Goal: Task Accomplishment & Management: Manage account settings

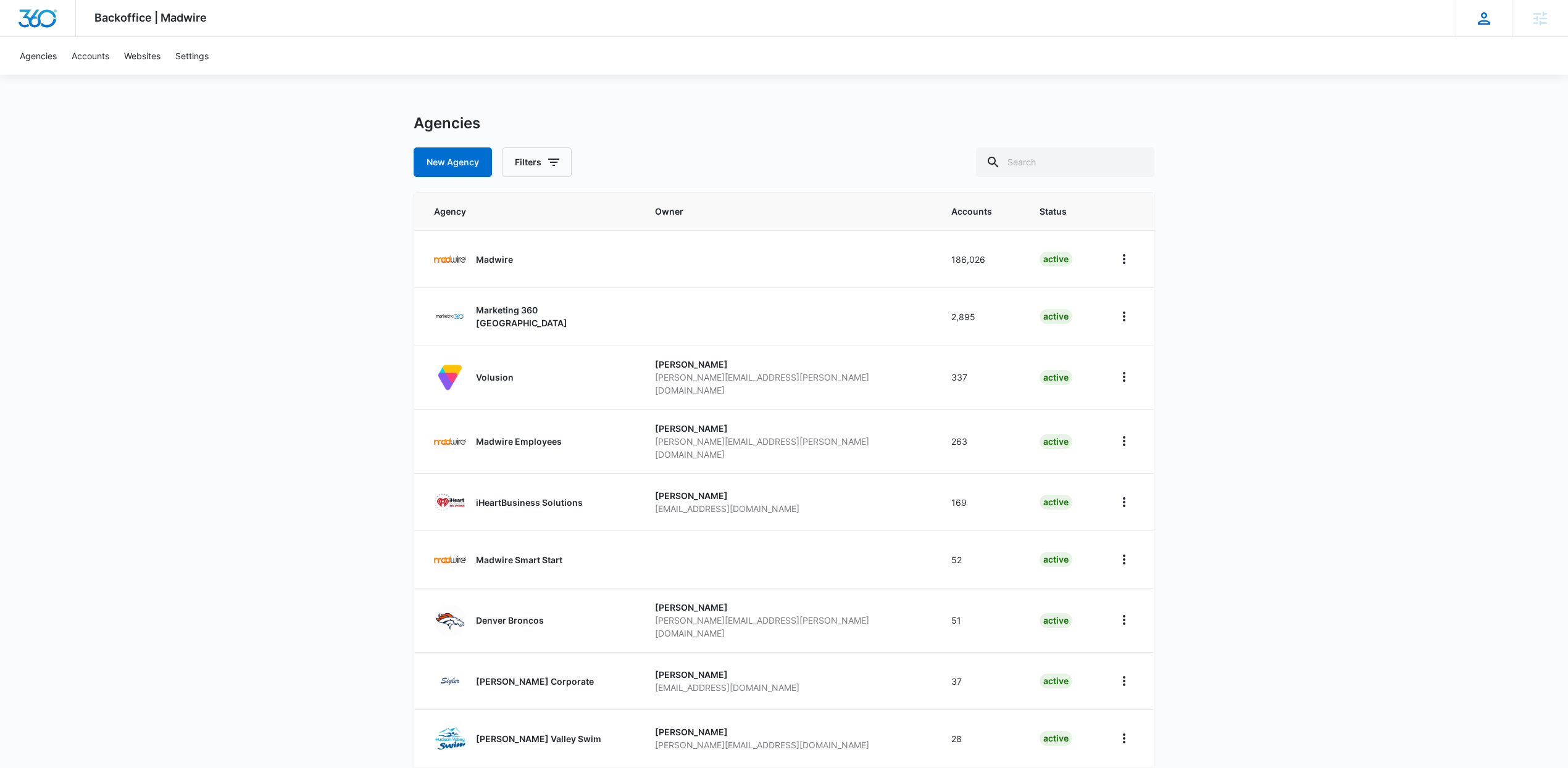
click at [1485, 23] on icon at bounding box center [1484, 18] width 12 height 12
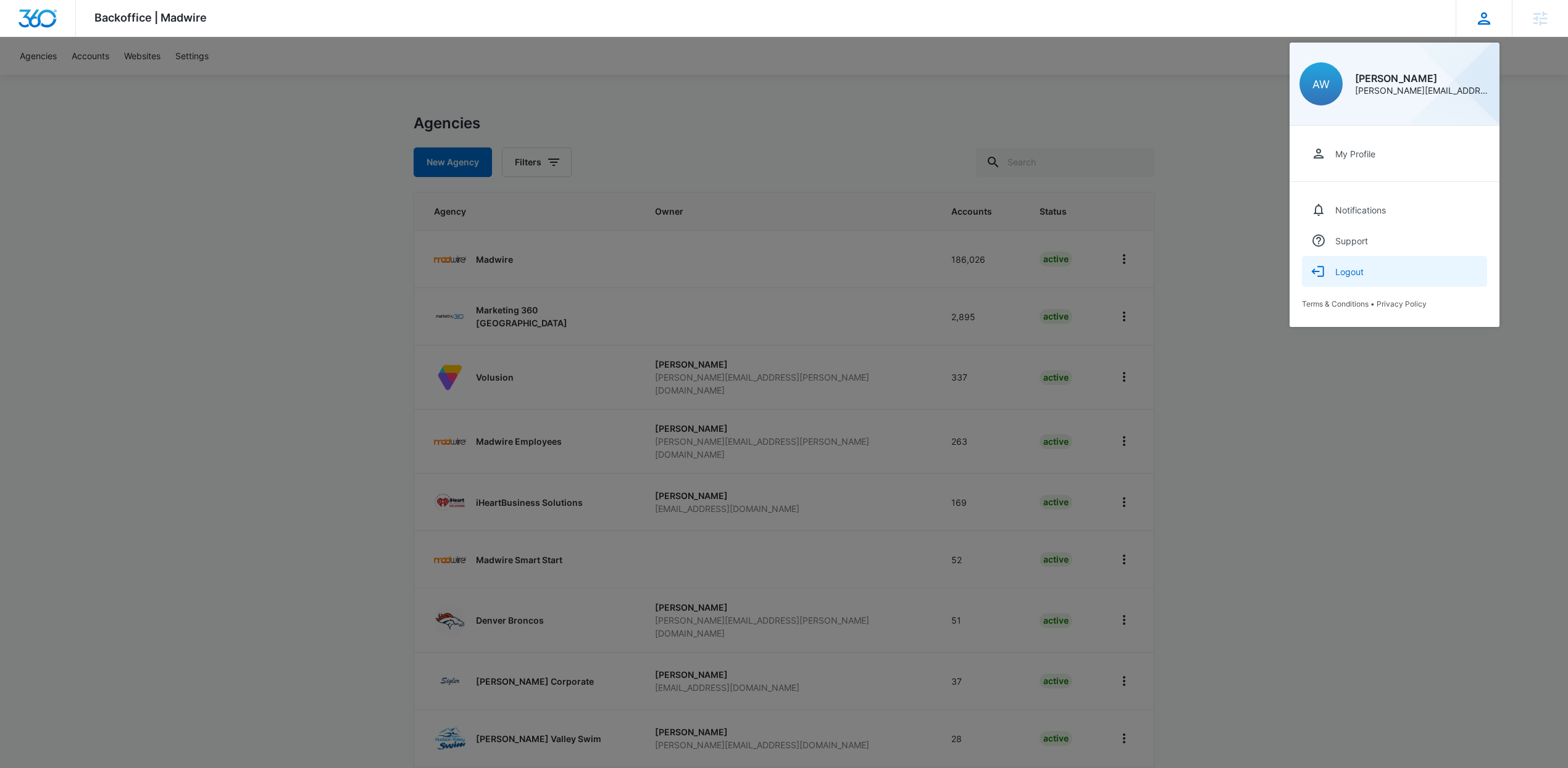
click at [1372, 272] on button "Logout" at bounding box center [1395, 271] width 186 height 31
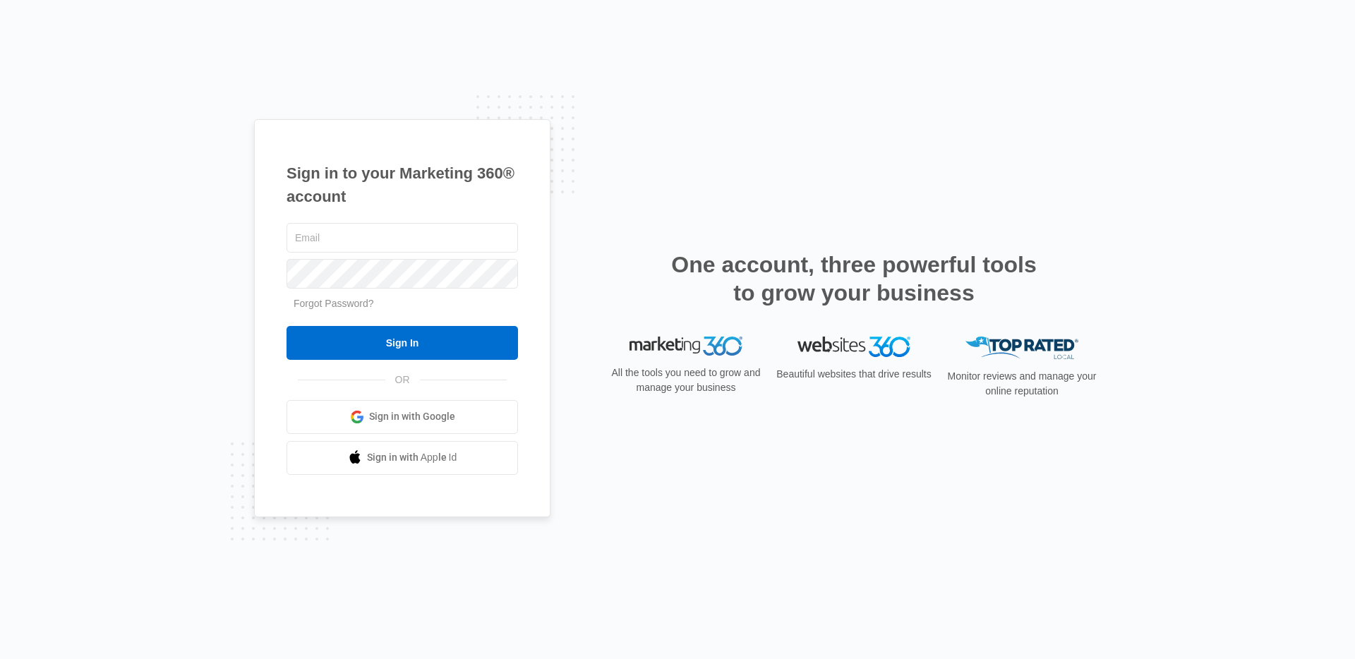
type input "andy.wilczek@madwire.com"
click at [412, 419] on span "Sign in with Google" at bounding box center [412, 416] width 86 height 15
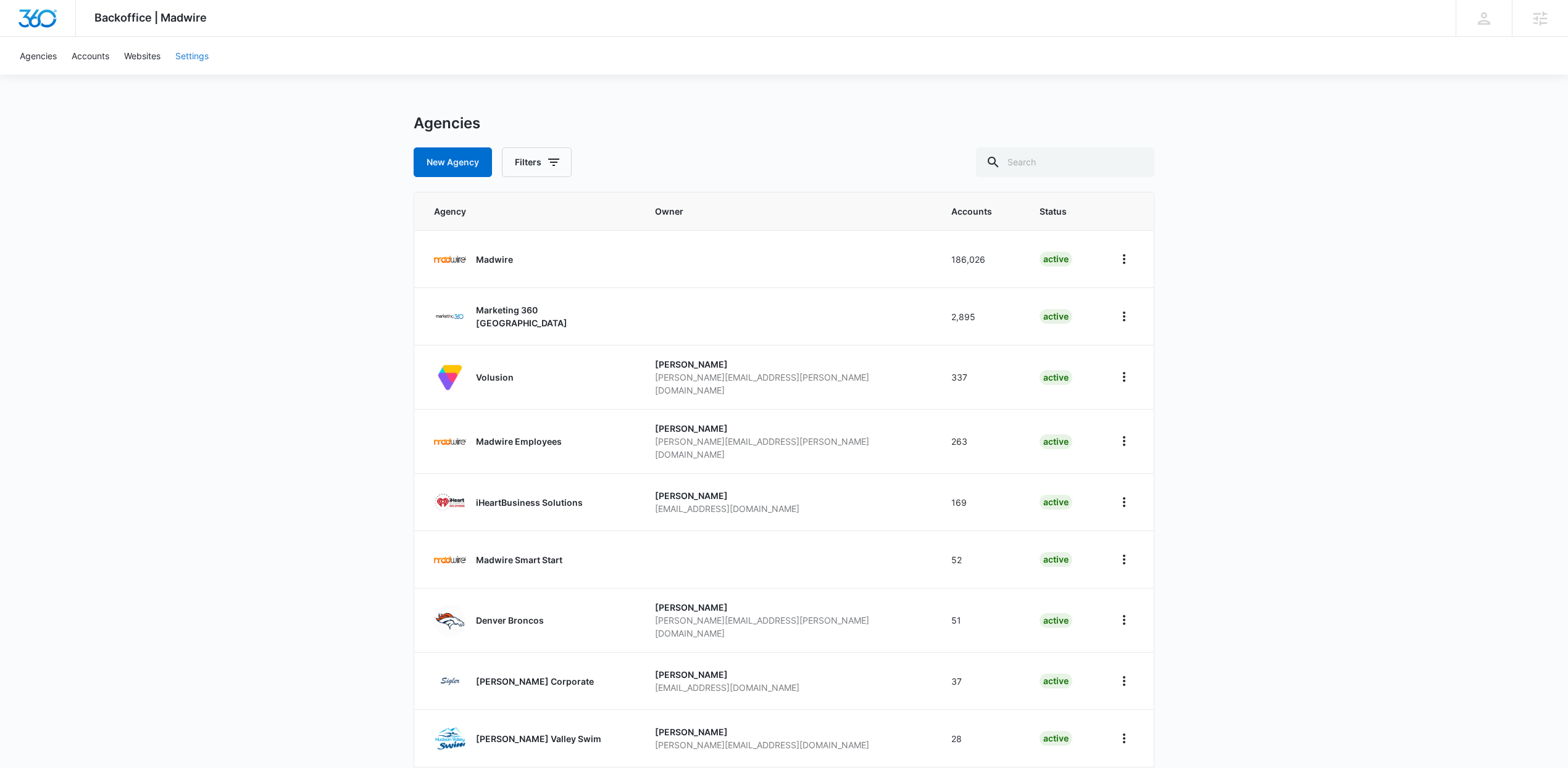
click at [194, 65] on link "Settings" at bounding box center [192, 55] width 48 height 38
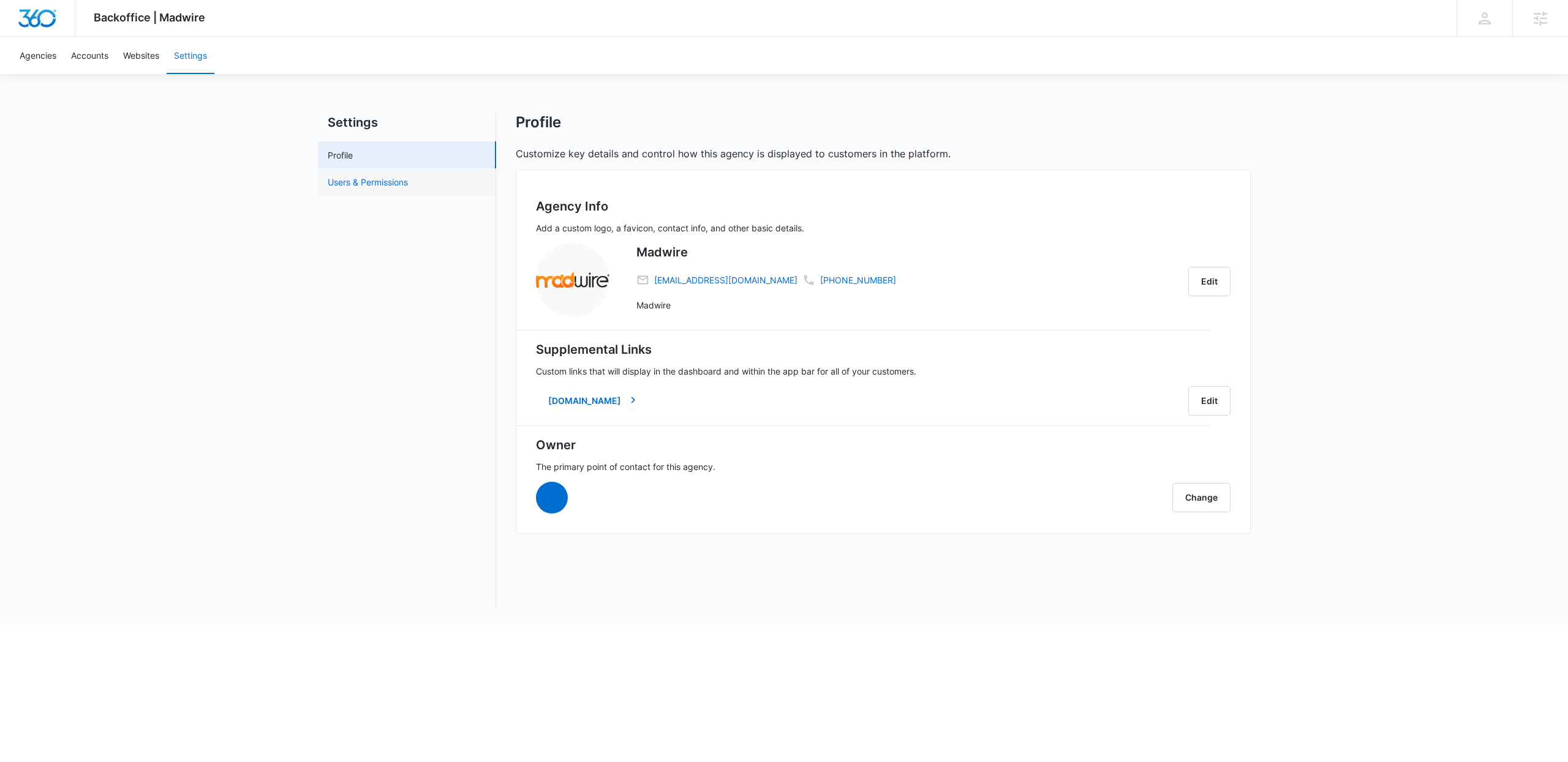
drag, startPoint x: 311, startPoint y: 180, endPoint x: 322, endPoint y: 181, distance: 11.0
click at [313, 181] on div "Backoffice | Madwire Apps Settings AW Andrew Wilczek andy.wilczek@madwire.com M…" at bounding box center [784, 312] width 1568 height 623
click at [327, 180] on link "Users & Permissions" at bounding box center [367, 181] width 80 height 13
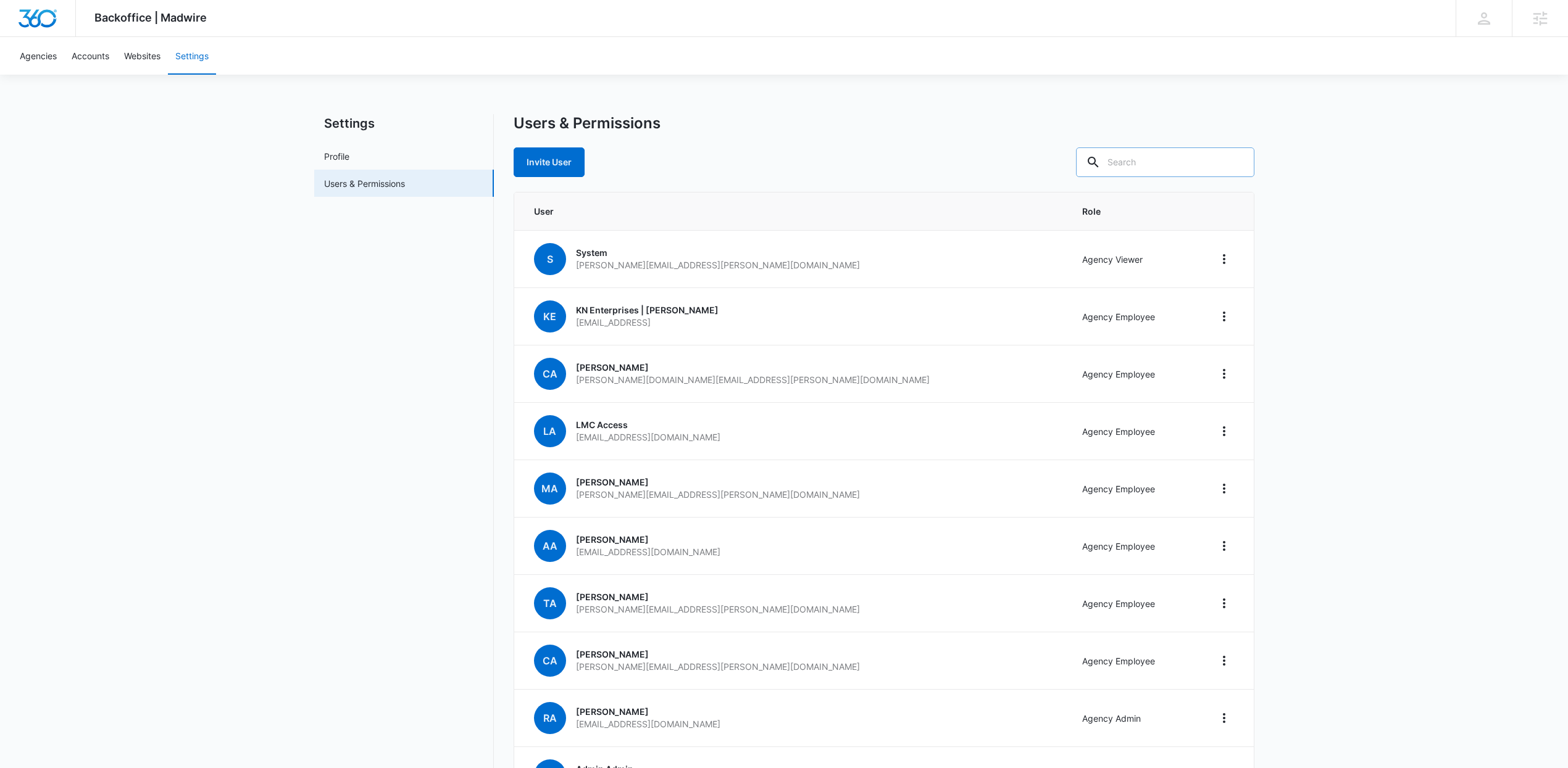
click at [1180, 160] on input "text" at bounding box center [1166, 163] width 178 height 30
type input "Matthew"
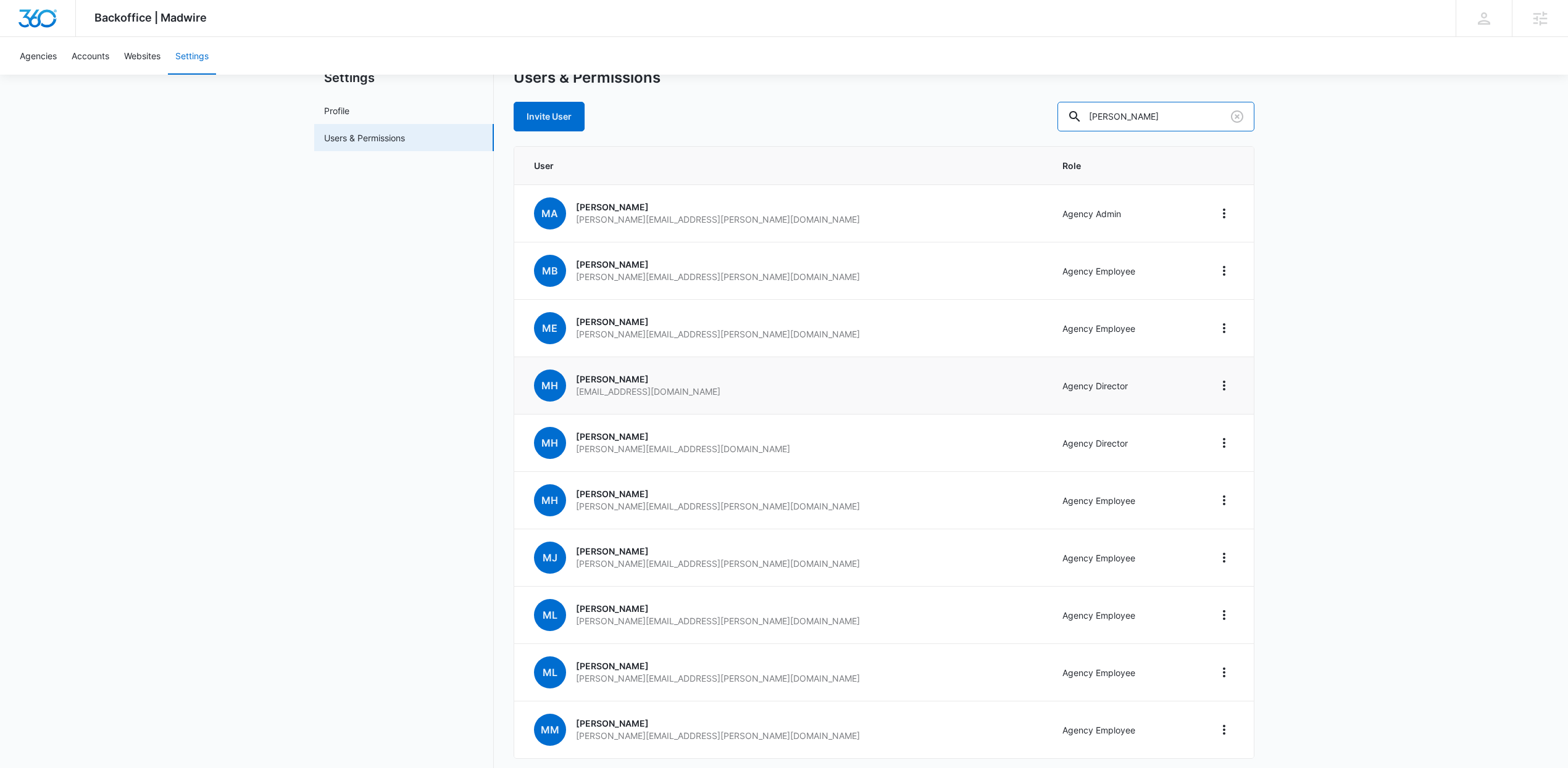
scroll to position [107, 0]
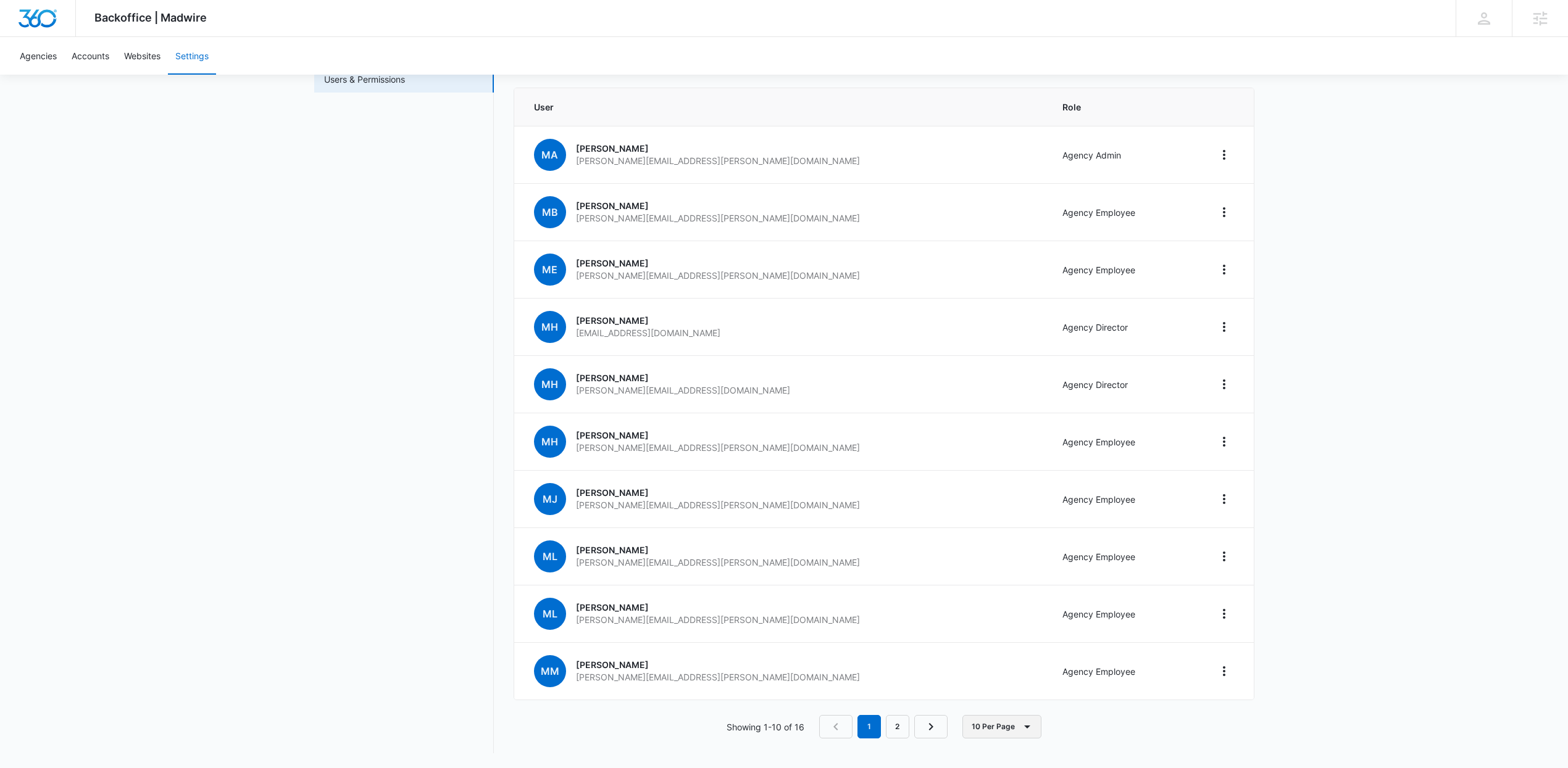
click at [1004, 737] on button "10 Per Page" at bounding box center [1002, 727] width 79 height 24
click at [1008, 657] on div "20 Per Page" at bounding box center [1005, 656] width 55 height 9
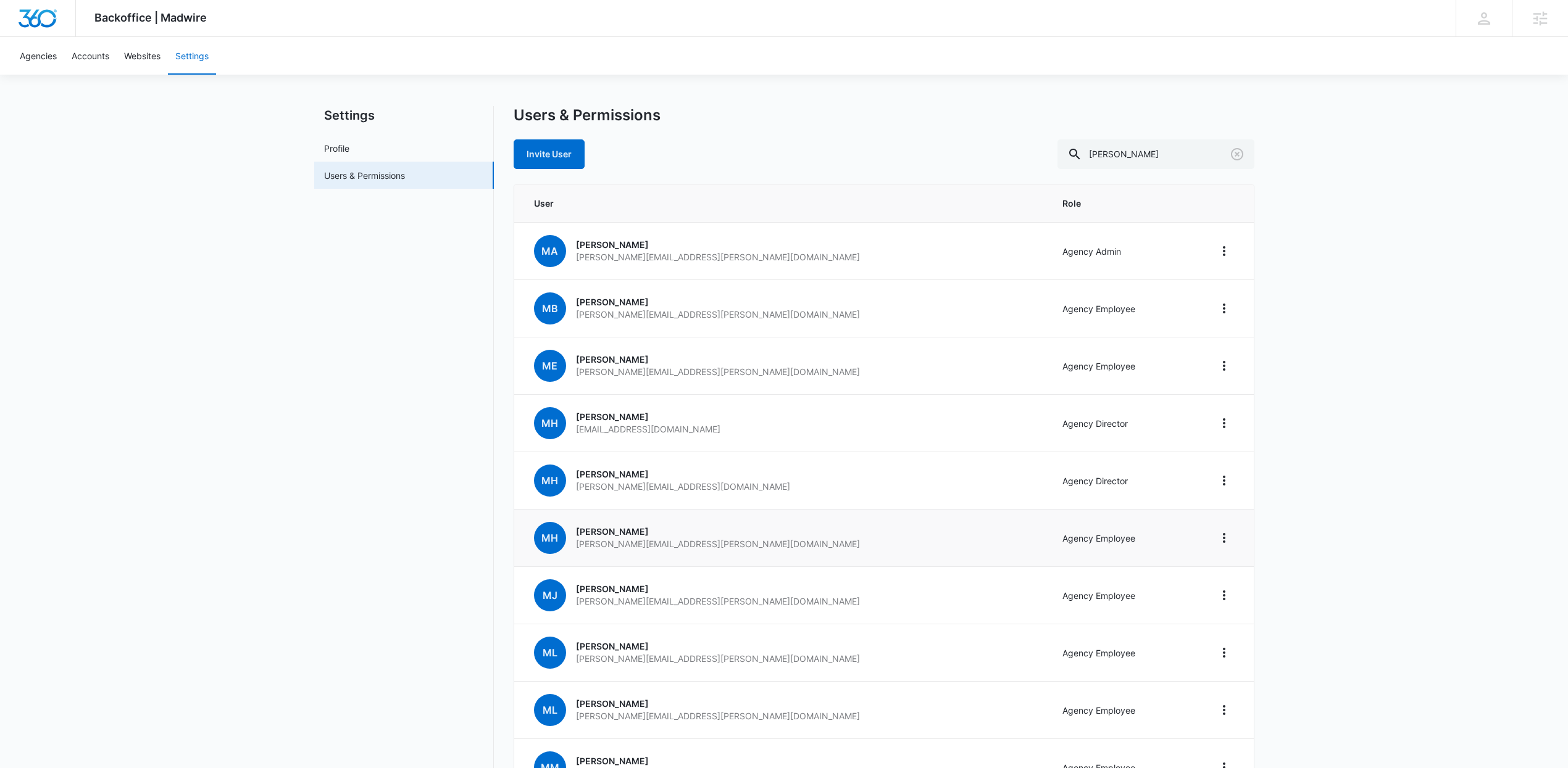
scroll to position [18, 0]
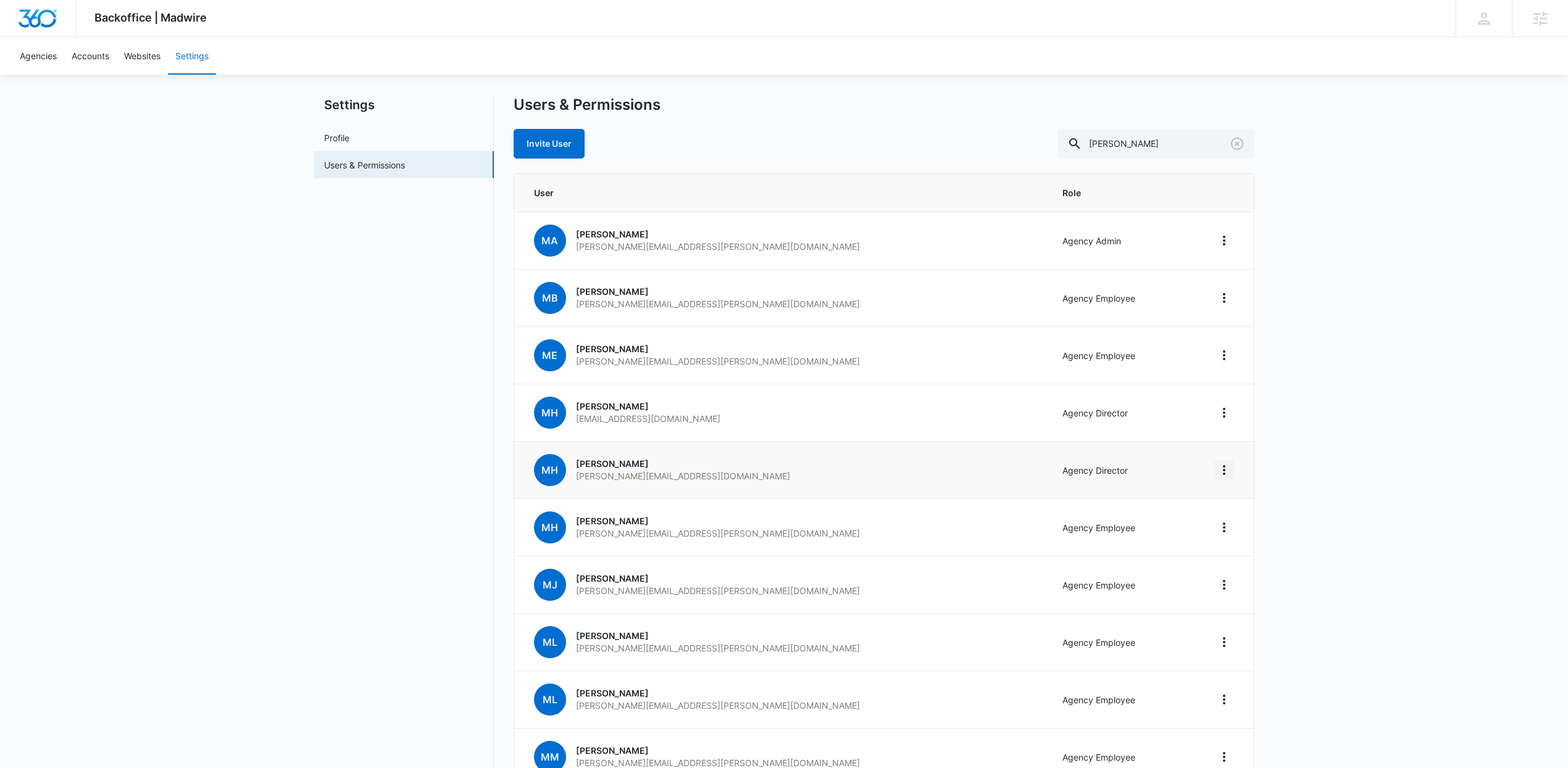
click at [1227, 471] on icon "Home" at bounding box center [1224, 470] width 15 height 15
click at [1255, 511] on button "Remove User" at bounding box center [1264, 505] width 98 height 18
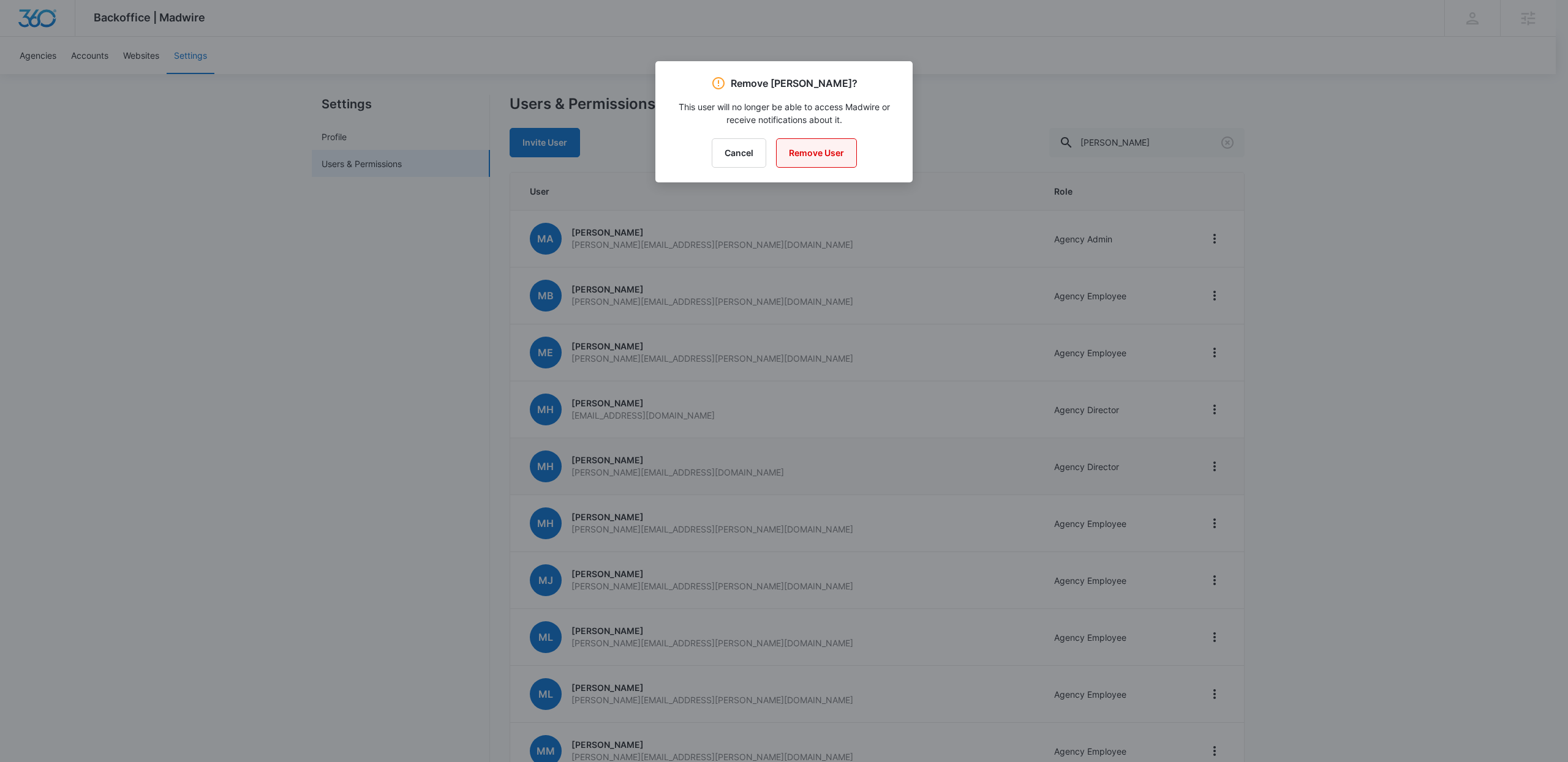
drag, startPoint x: 800, startPoint y: 136, endPoint x: 803, endPoint y: 151, distance: 15.3
click at [800, 139] on div "Remove Matthew Holzapfel? This user will no longer be able to access Madwire or…" at bounding box center [784, 122] width 257 height 122
click at [803, 151] on button "Remove User" at bounding box center [816, 153] width 81 height 30
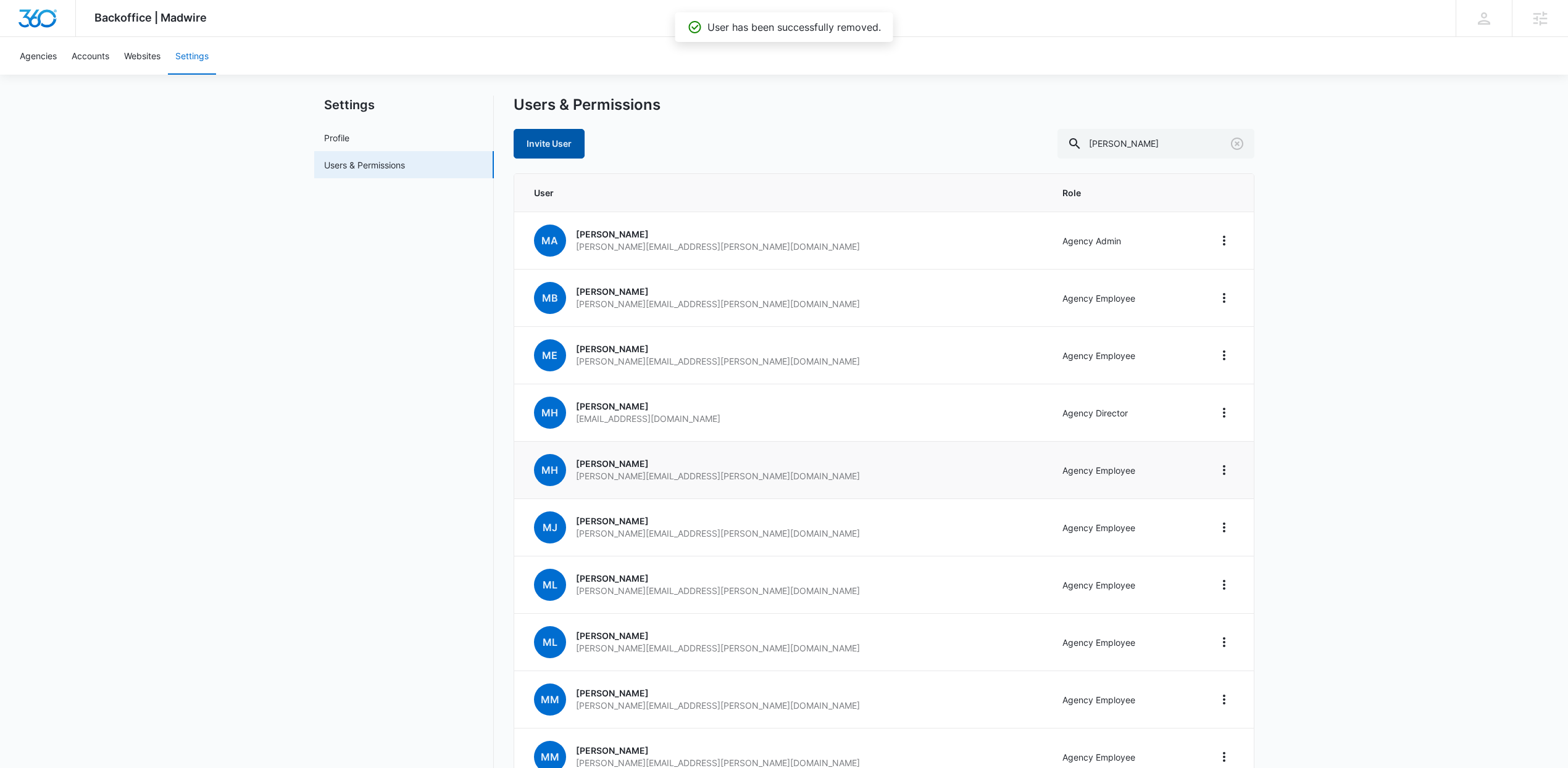
click at [566, 146] on link "Invite User" at bounding box center [549, 143] width 71 height 30
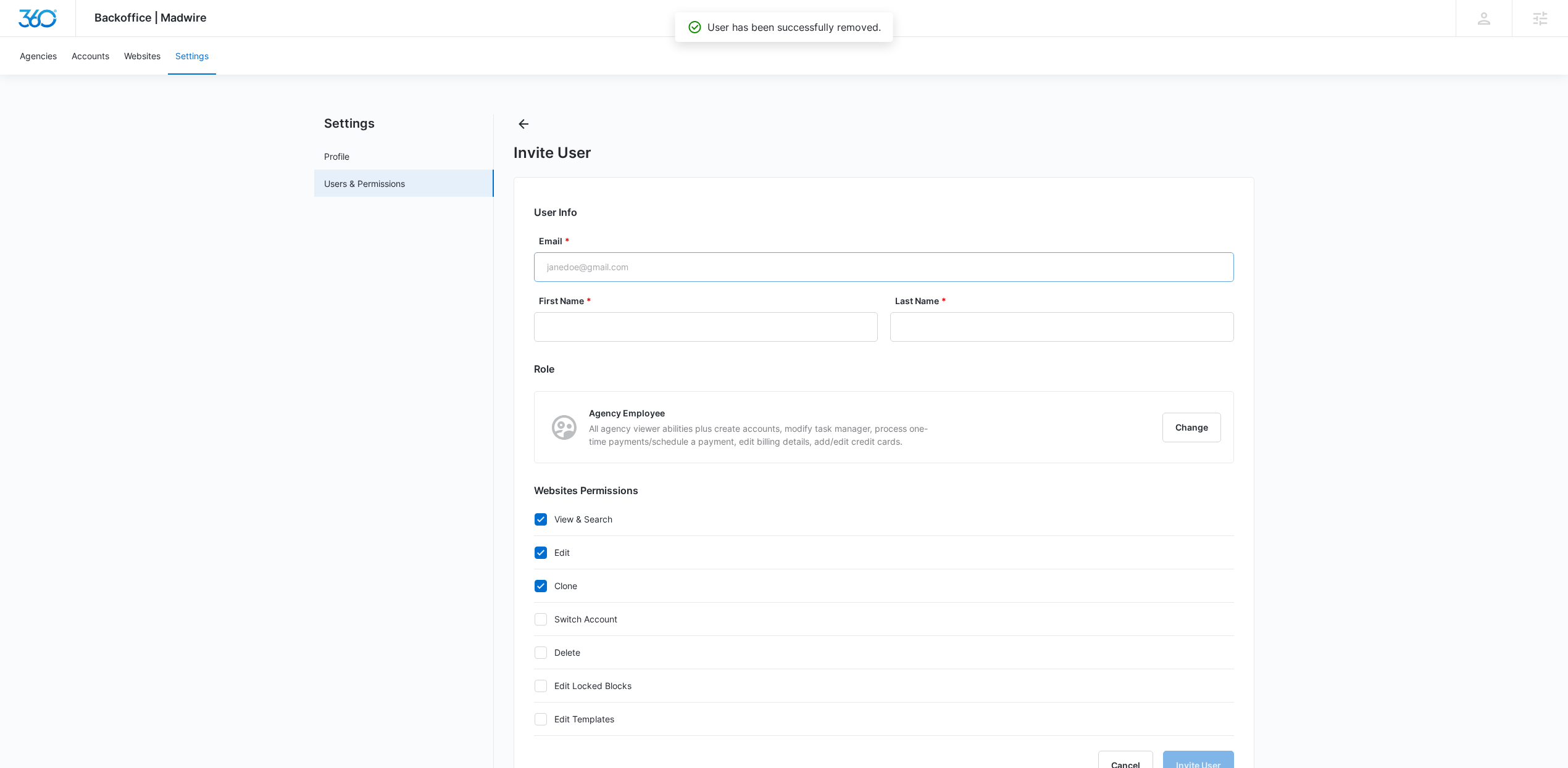
checkbox input "true"
click at [744, 254] on input "Email *" at bounding box center [884, 268] width 700 height 30
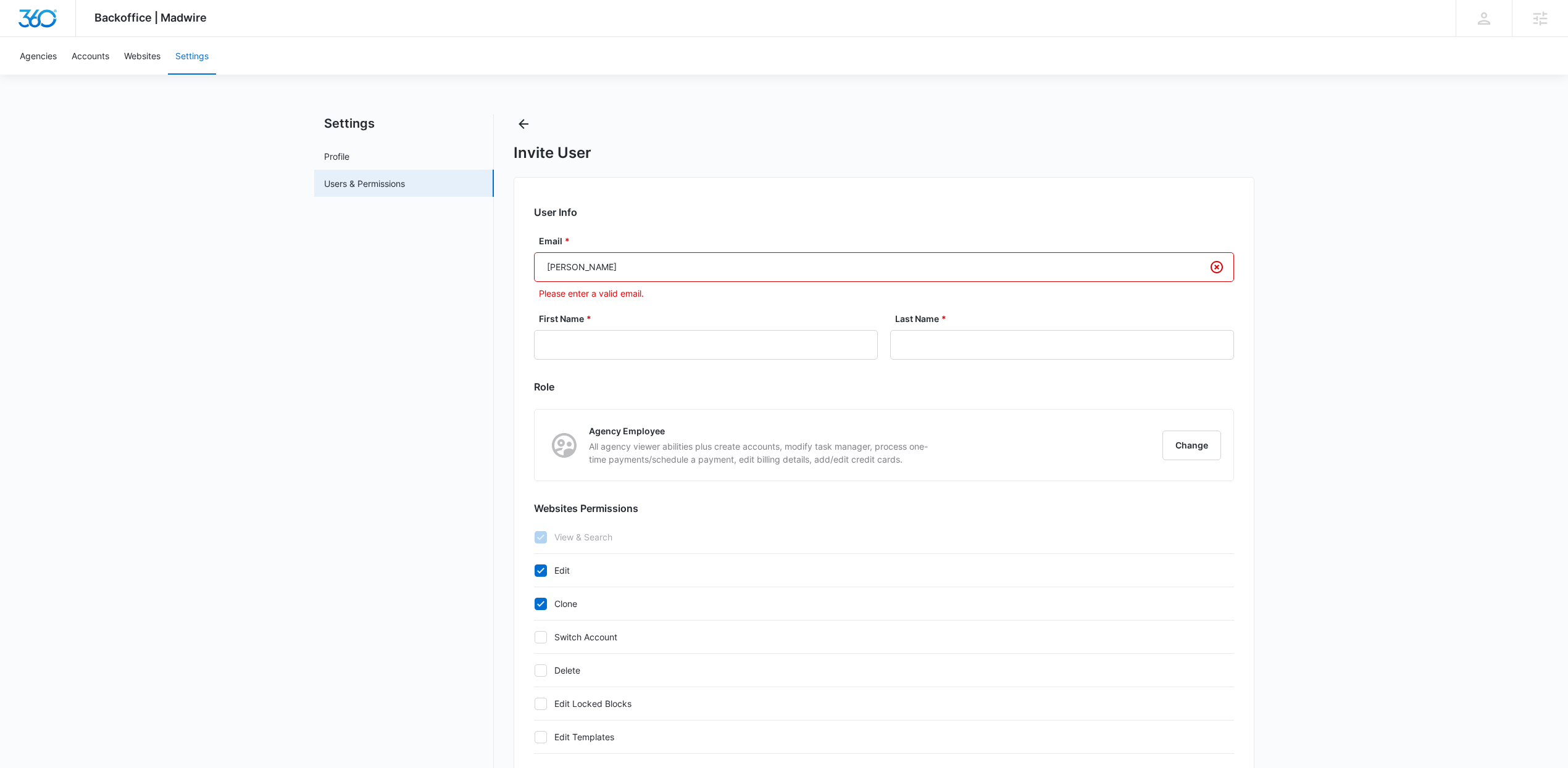
type input "matthew@marekting360.com"
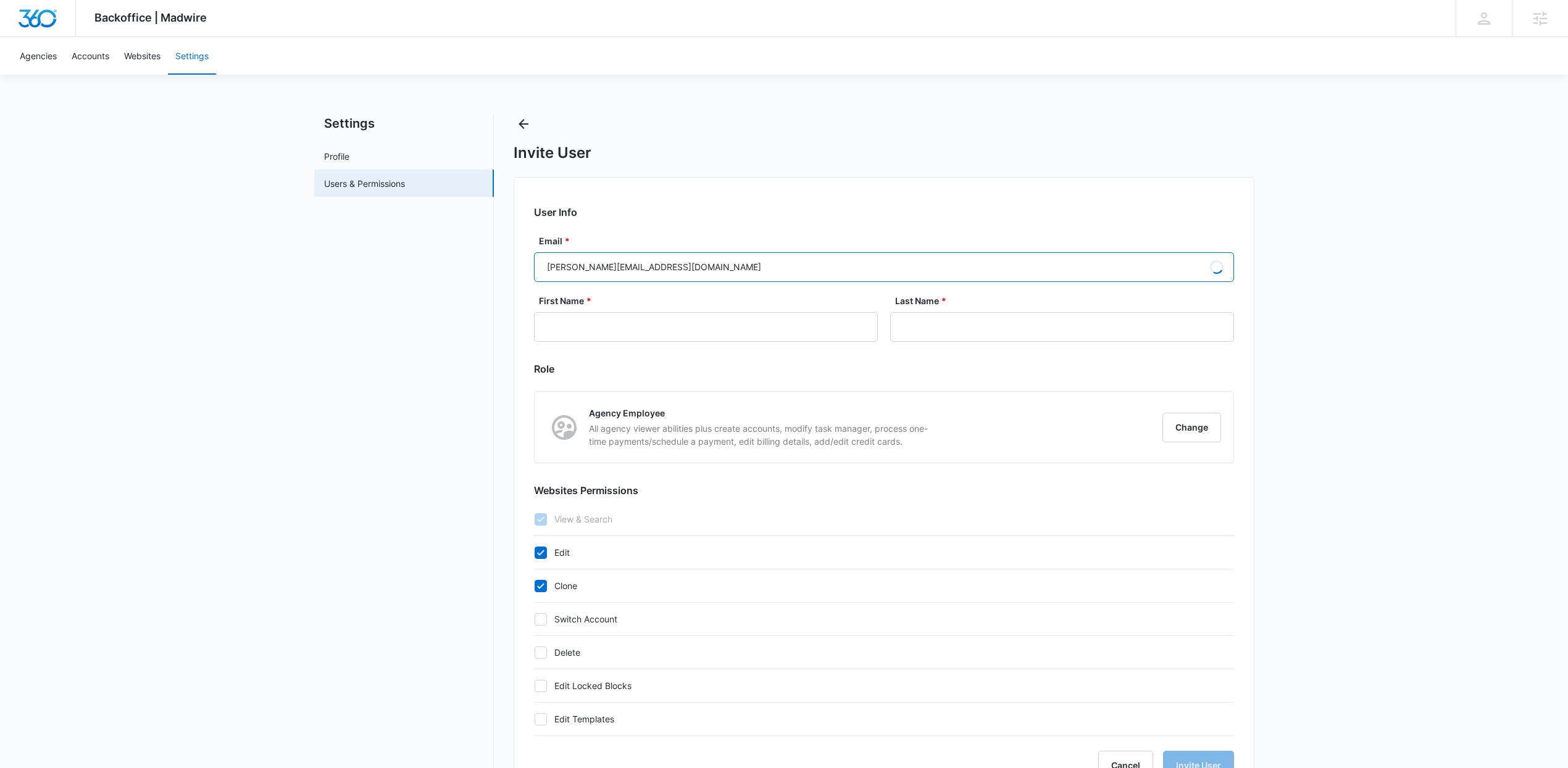
type input "Matthew"
type input "Holzapfel"
drag, startPoint x: 617, startPoint y: 267, endPoint x: 608, endPoint y: 268, distance: 9.1
click at [608, 268] on input "matthew@marekting360.com" at bounding box center [884, 268] width 700 height 30
type input "matthew@marketing360.com"
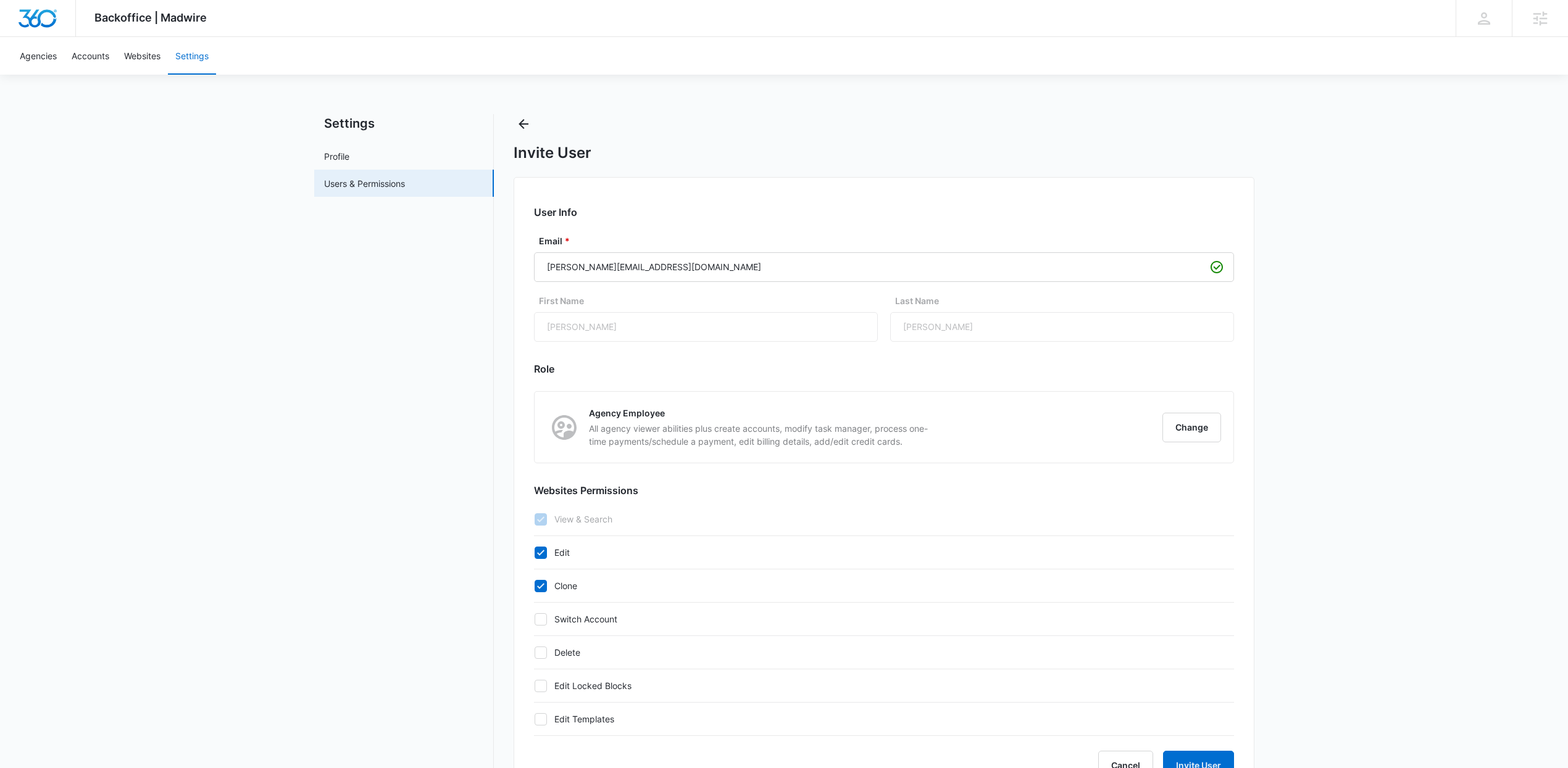
click at [799, 347] on form "User Info Email * matthew@marketing360.com First Name Matthew Last Name Holzapf…" at bounding box center [884, 492] width 700 height 576
click at [690, 269] on input "matthew@marketing360.com" at bounding box center [884, 268] width 700 height 30
click at [742, 387] on form "User Info Email * matthew@marketing360.com First Name Matthew Last Name Holzapf…" at bounding box center [884, 492] width 700 height 576
click at [704, 276] on input "matthew@marketing360.com" at bounding box center [884, 268] width 700 height 30
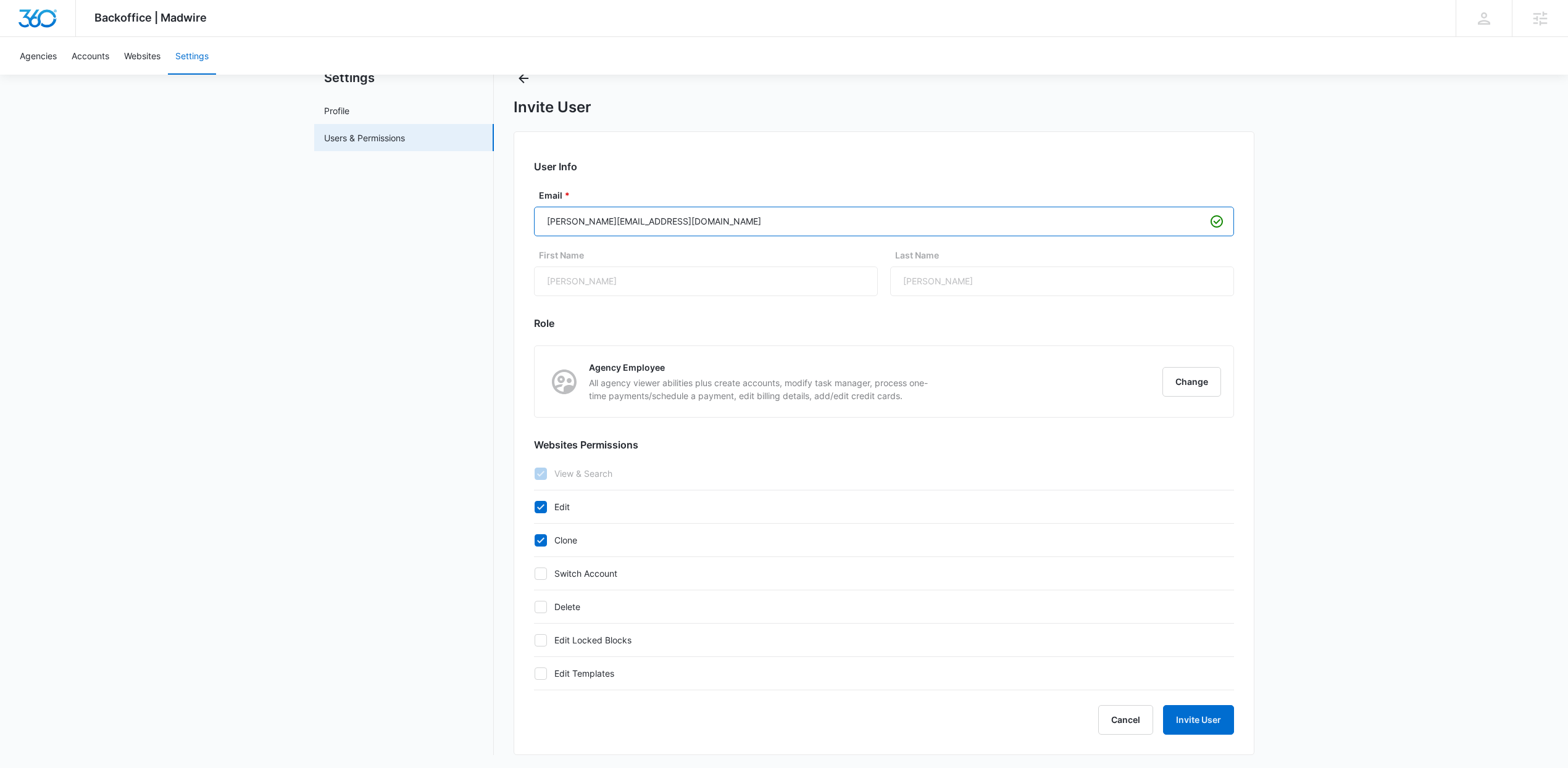
scroll to position [49, 0]
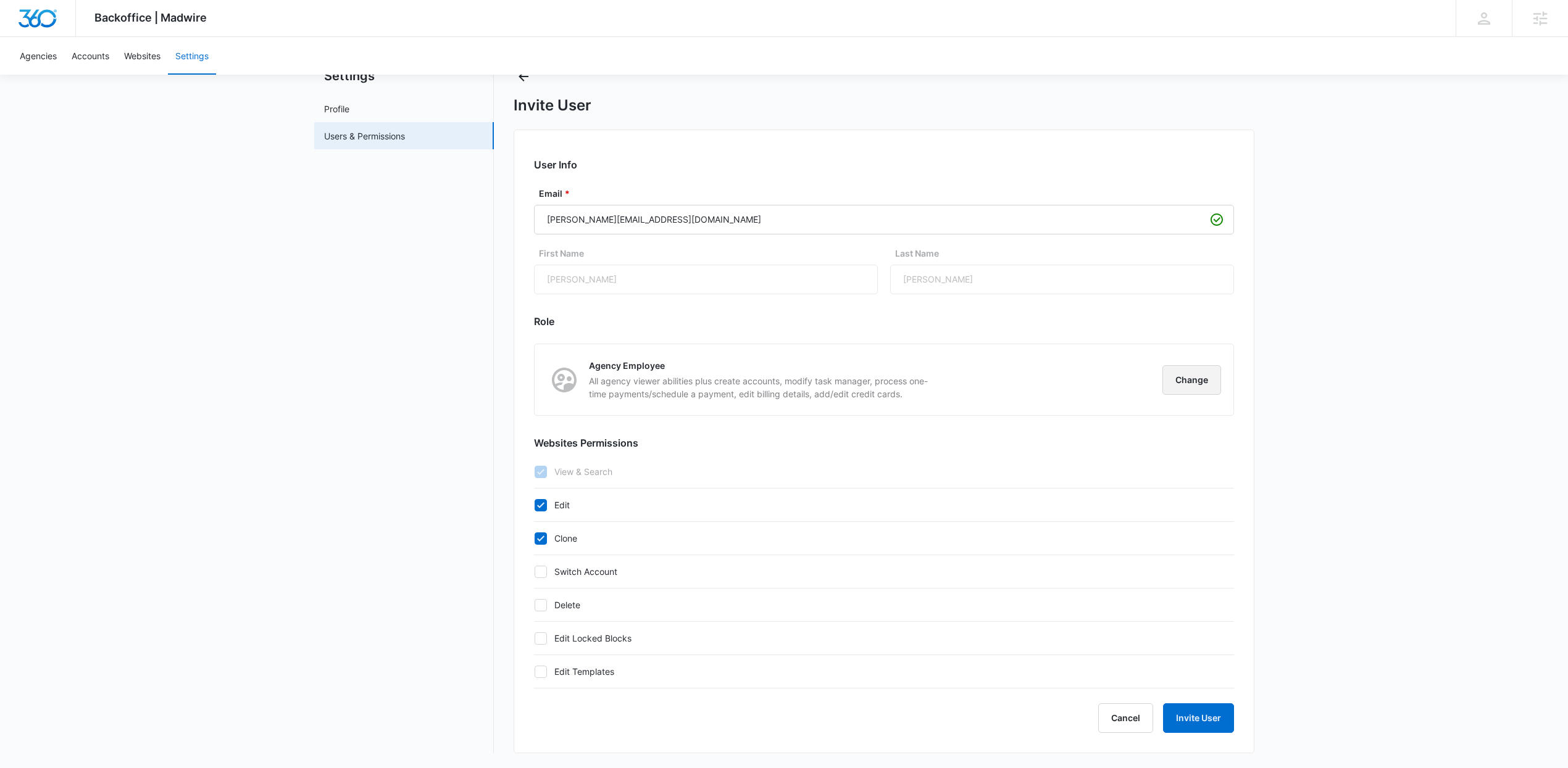
click at [1189, 372] on button "Change" at bounding box center [1192, 381] width 59 height 30
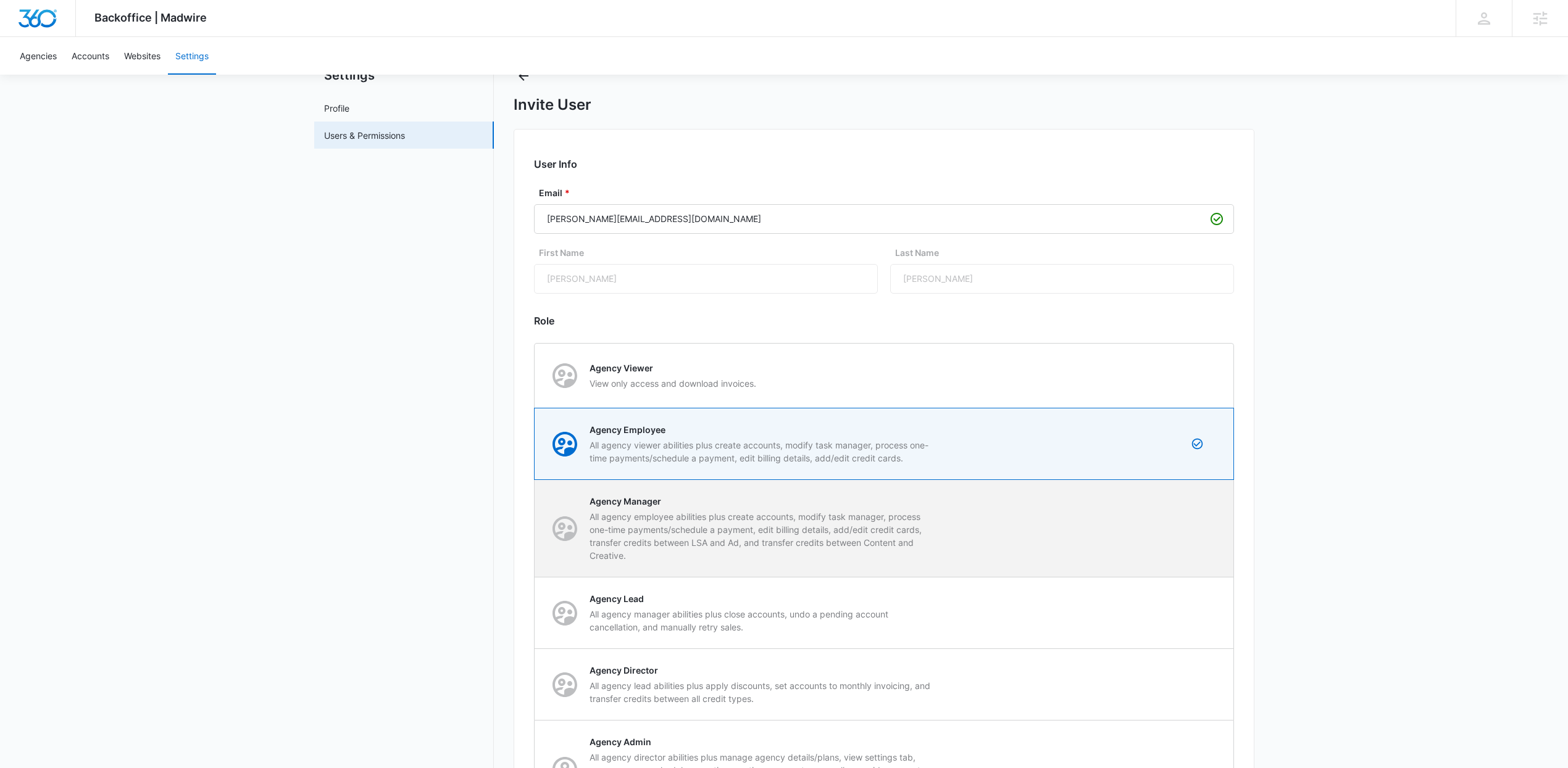
scroll to position [374, 0]
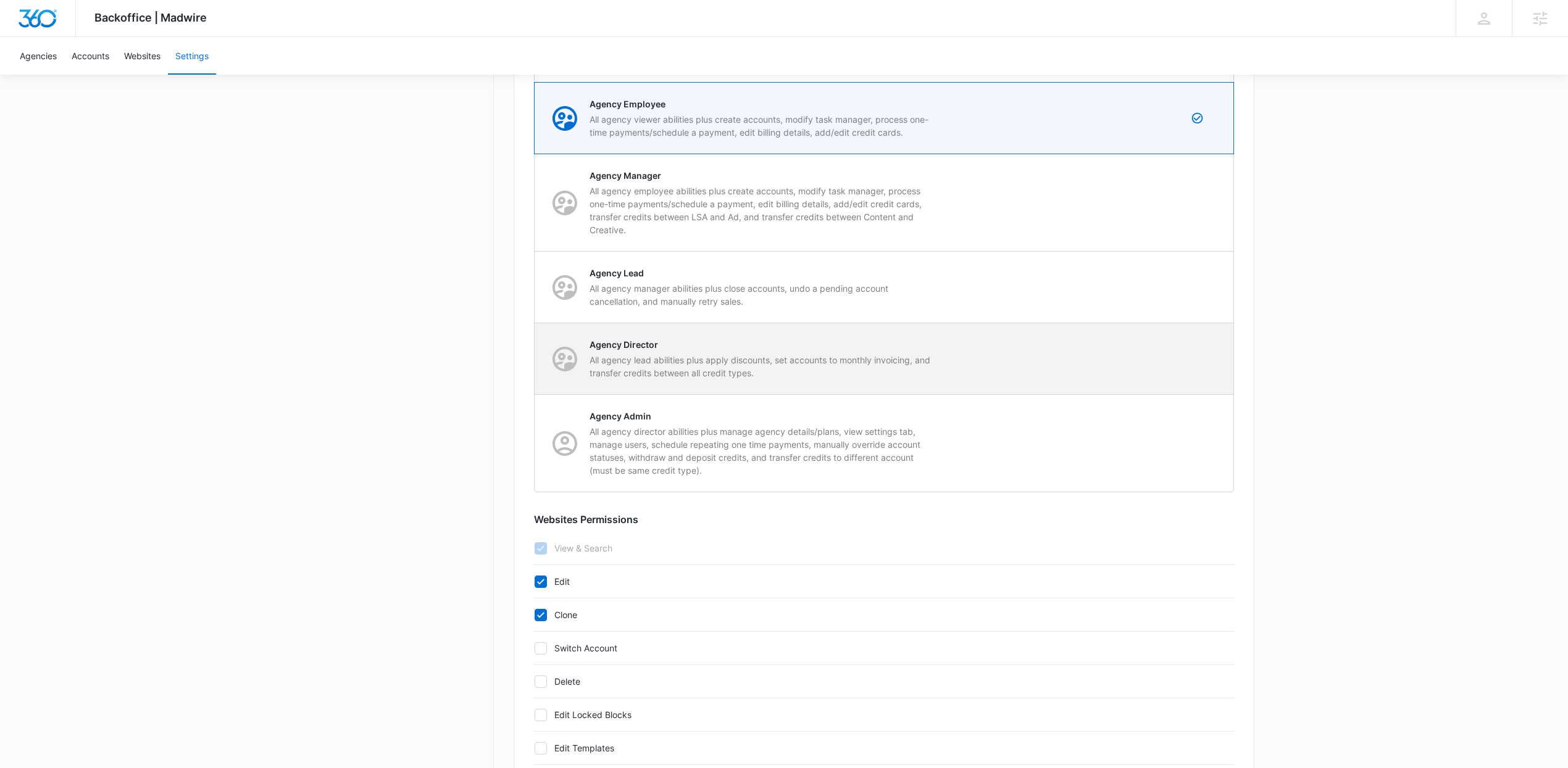
click at [802, 364] on p "All agency lead abilities plus apply discounts, set accounts to monthly invoici…" at bounding box center [763, 367] width 347 height 26
click at [536, 360] on input "Agency Director All agency lead abilities plus apply discounts, set accounts to…" at bounding box center [535, 359] width 1 height 1
radio input "false"
radio input "true"
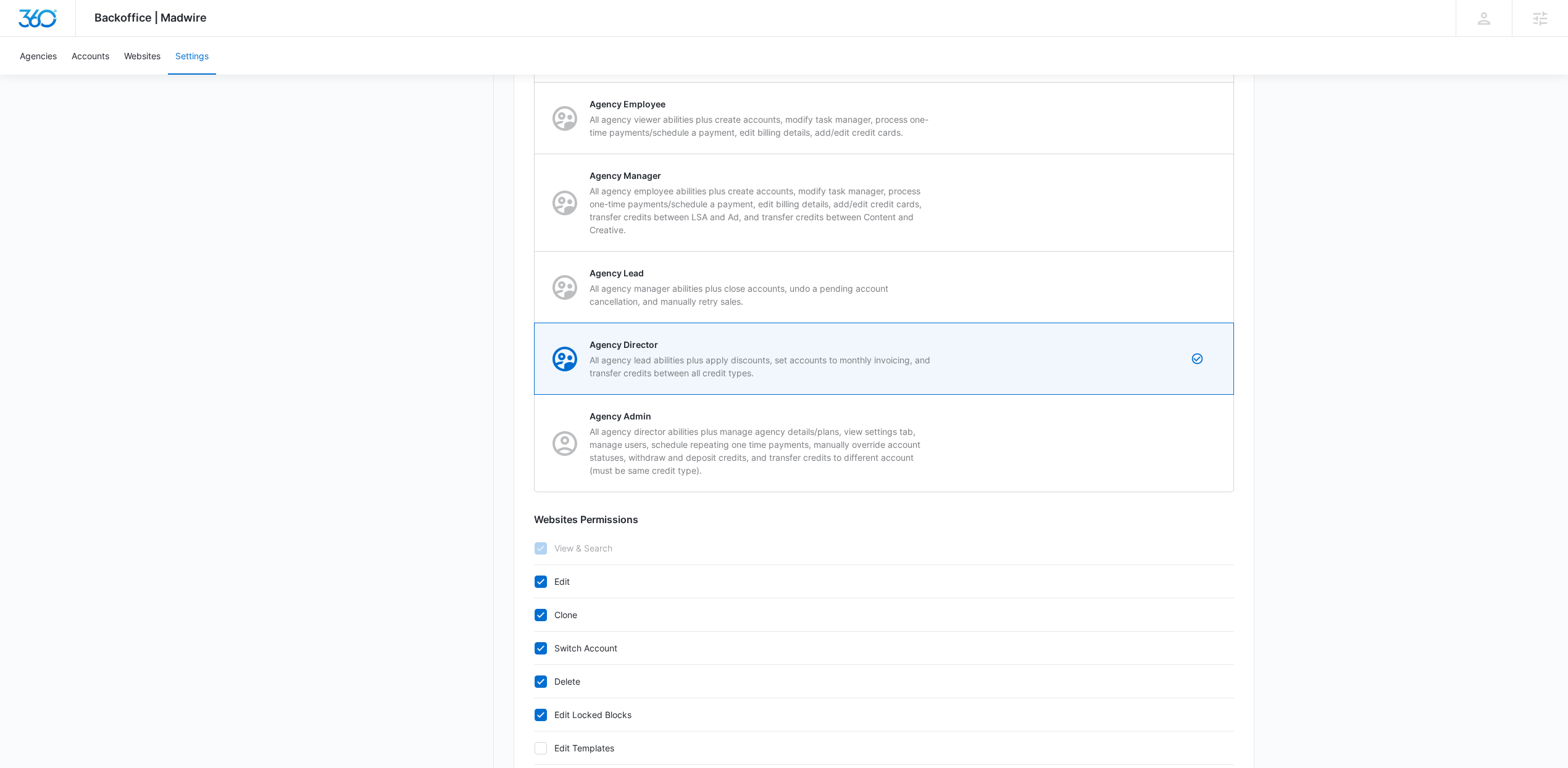
checkbox input "true"
click at [1338, 515] on div "Backoffice | Madwire Apps Settings AW Andrew Wilczek andy.wilczek@madwire.com M…" at bounding box center [784, 234] width 1568 height 1218
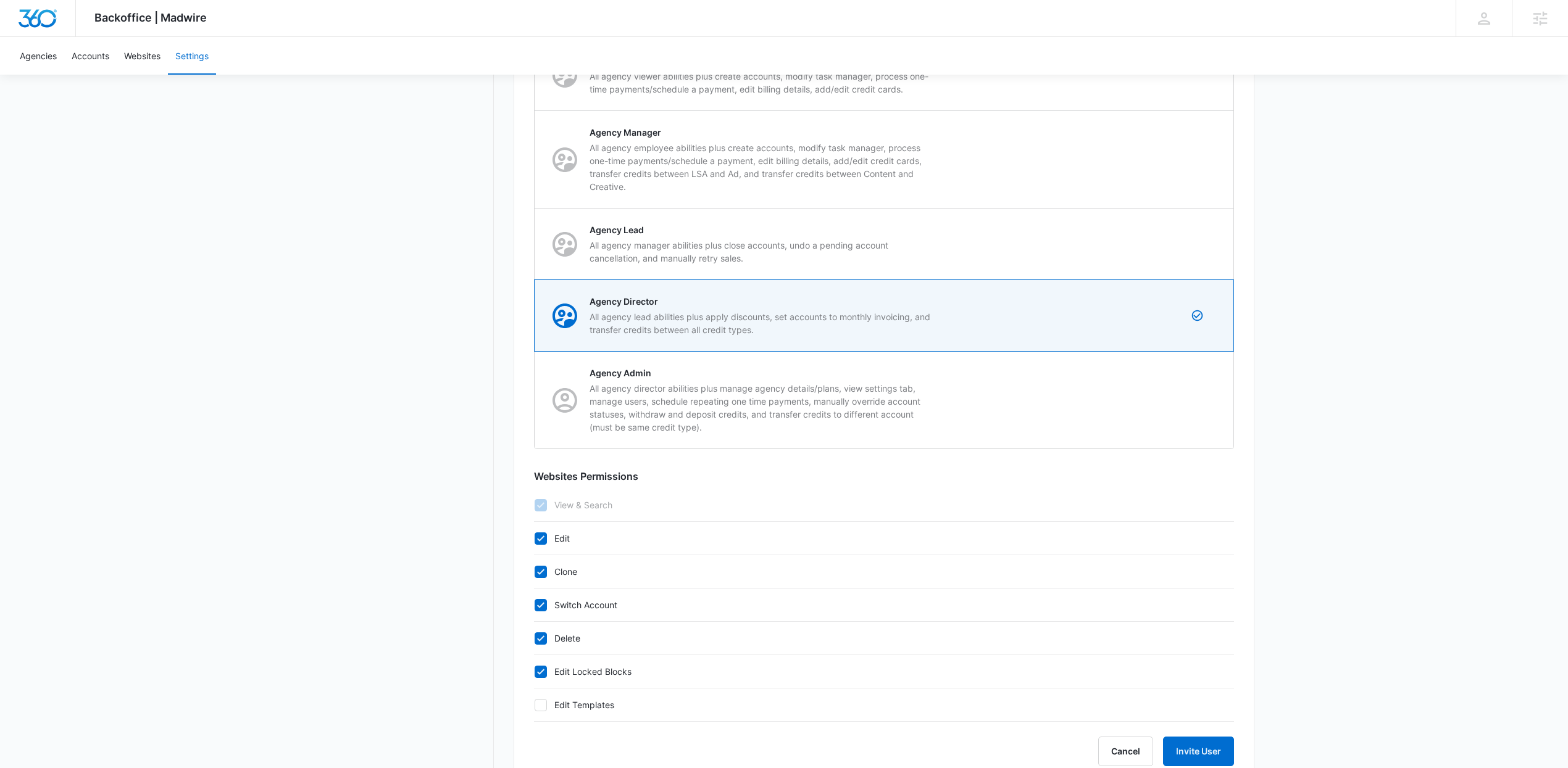
scroll to position [453, 0]
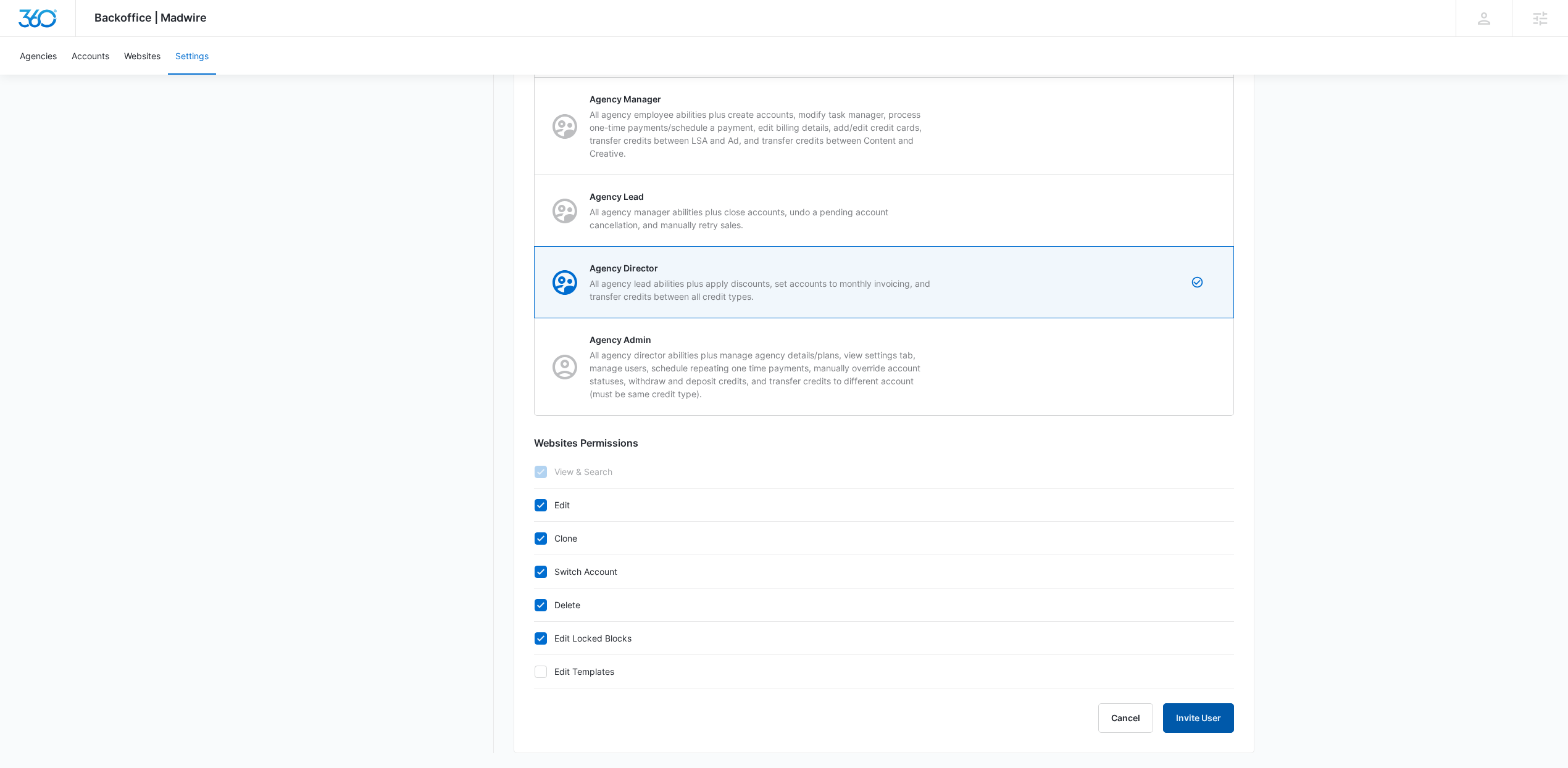
click at [1206, 725] on button "Invite User" at bounding box center [1198, 718] width 71 height 30
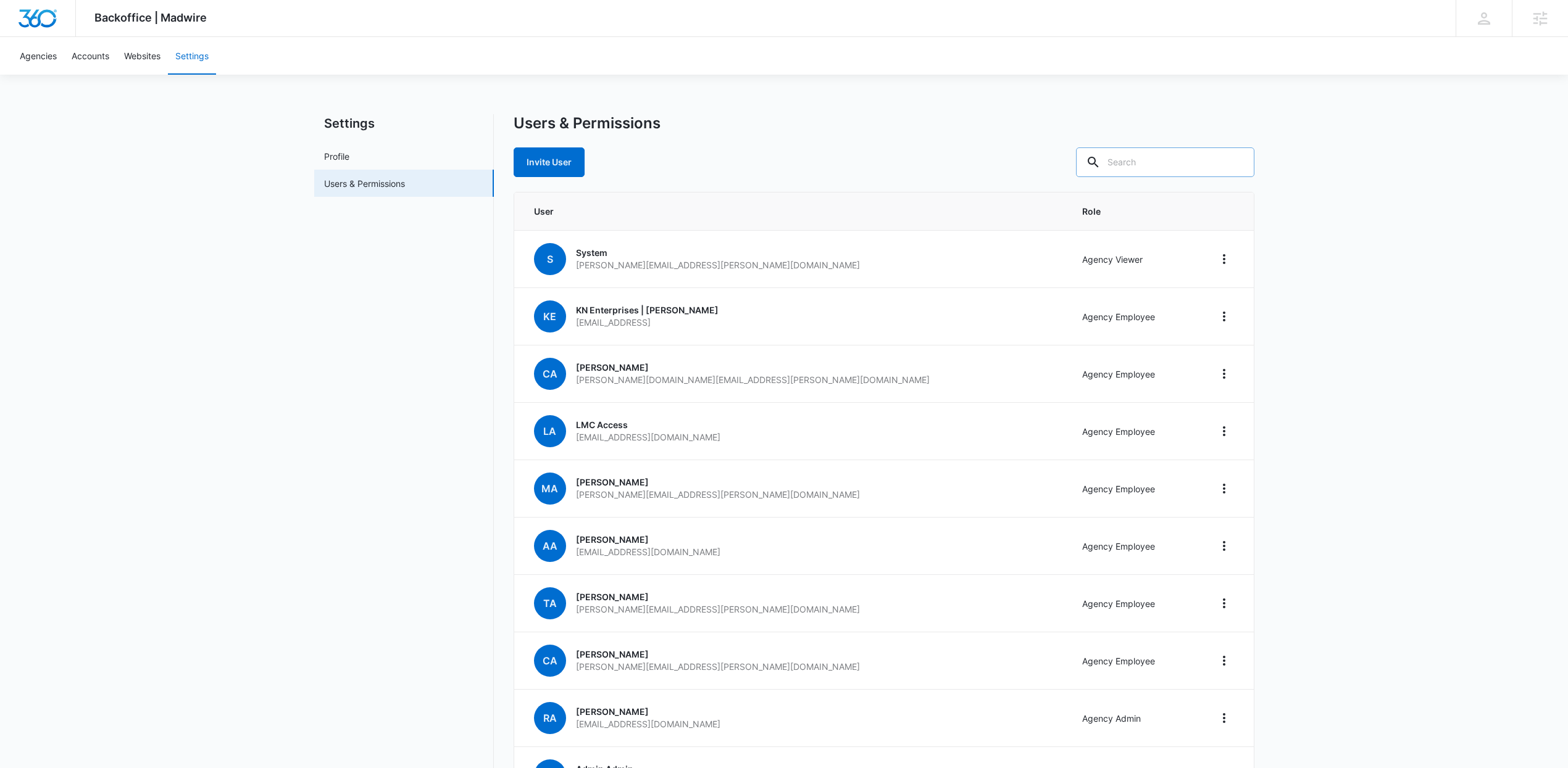
click at [1157, 150] on input "text" at bounding box center [1166, 163] width 178 height 30
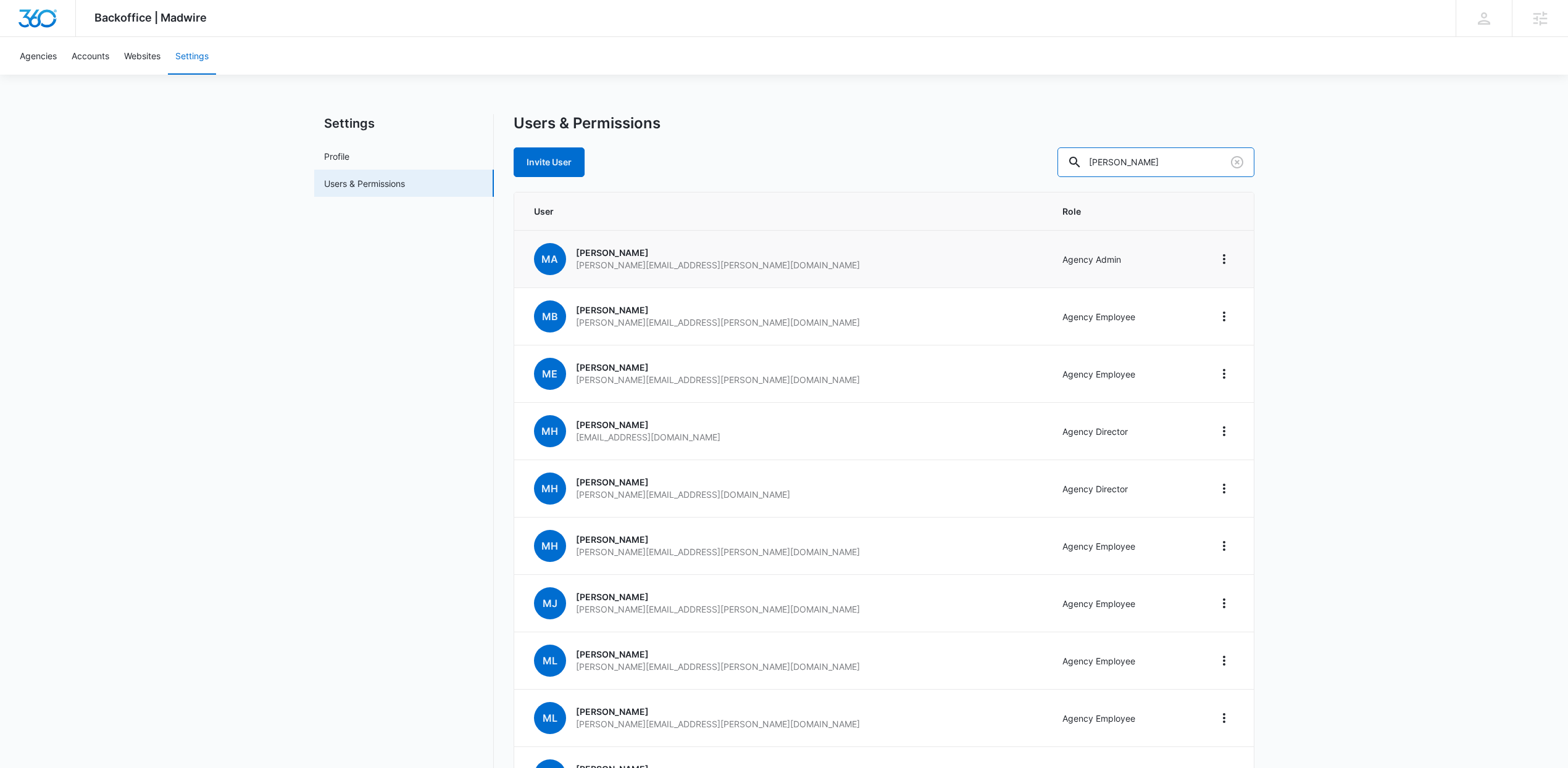
type input "Matthew holz"
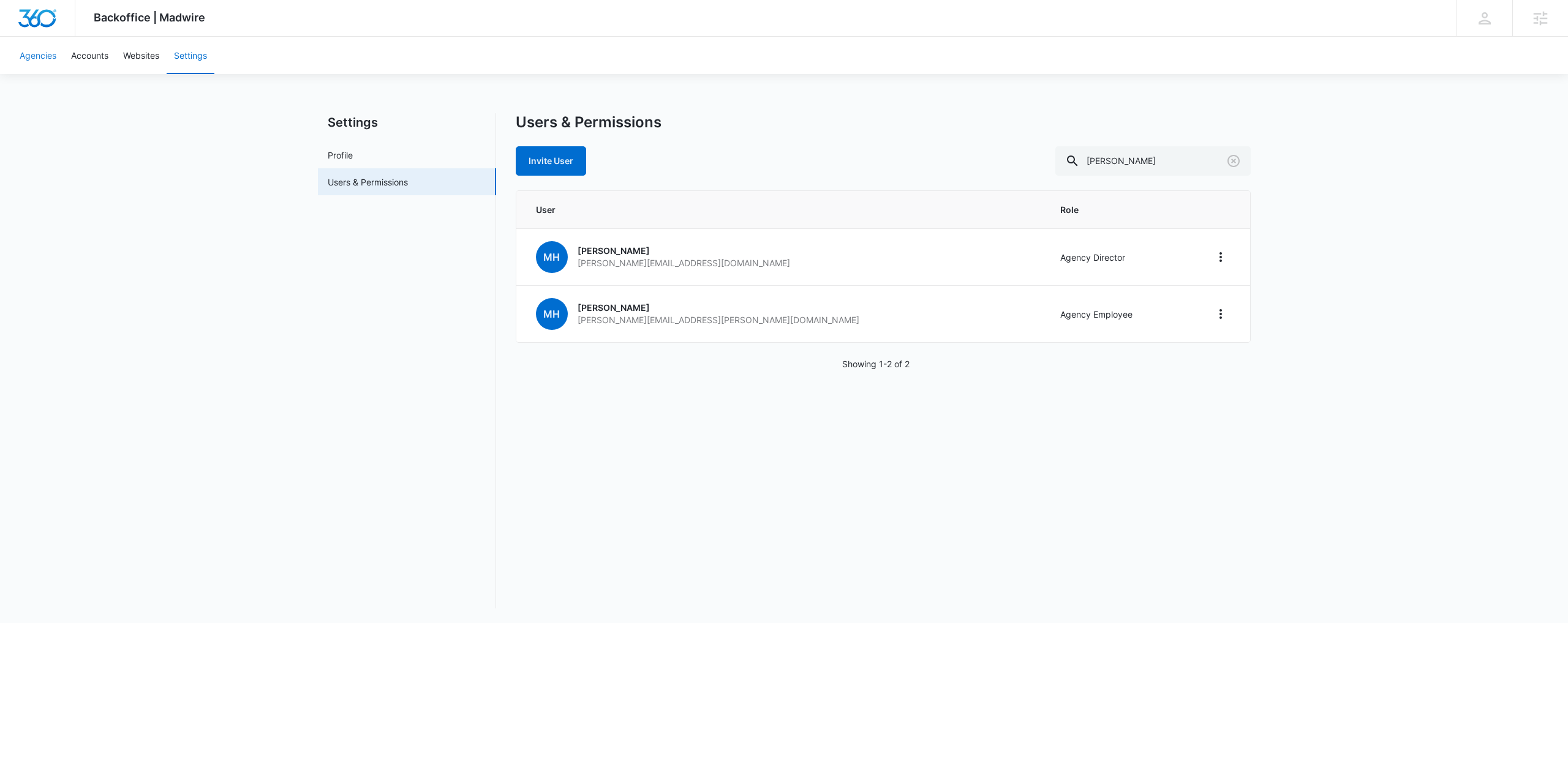
click at [51, 58] on link "Agencies" at bounding box center [37, 55] width 51 height 37
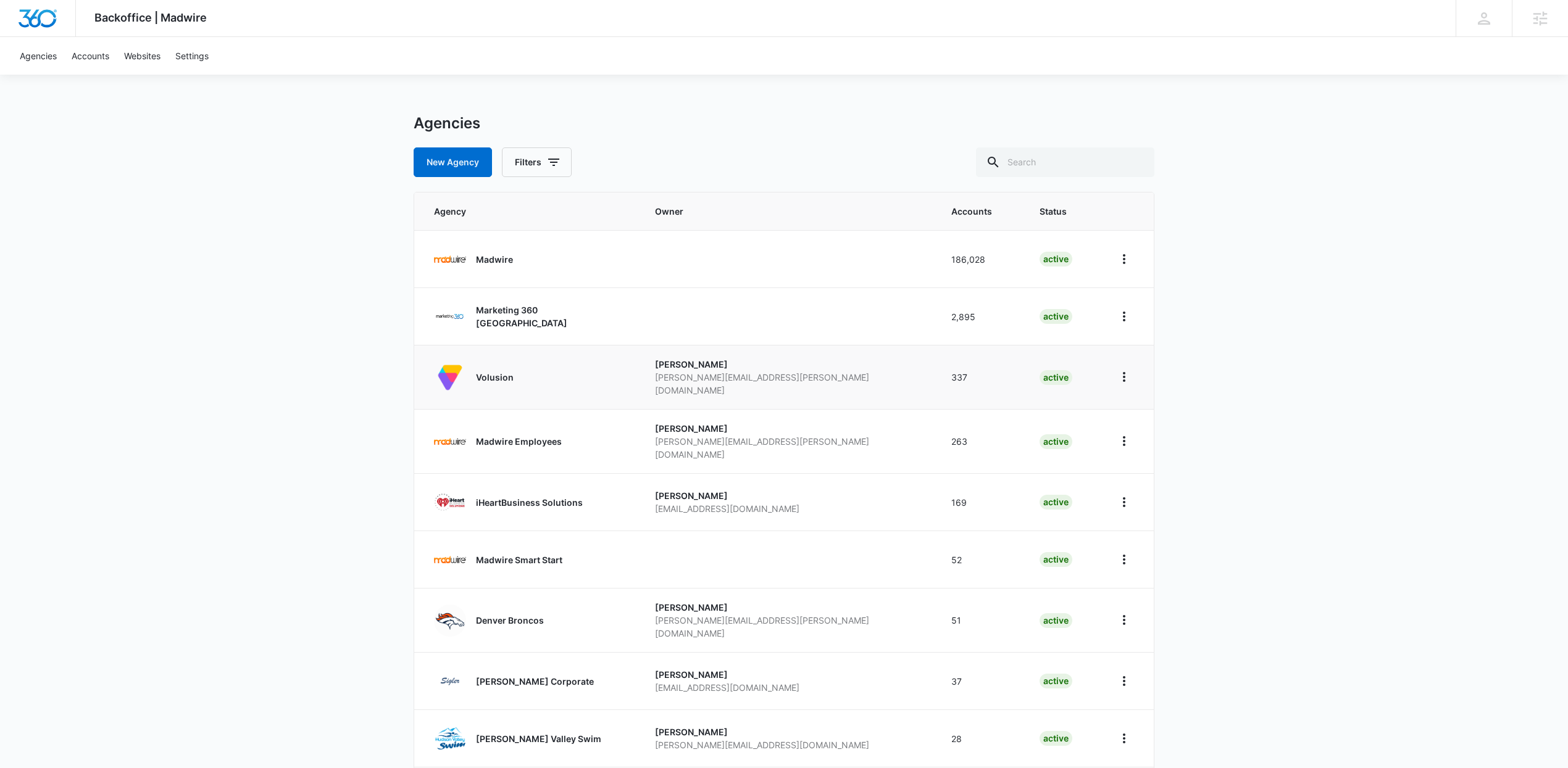
click at [485, 371] on p "Volusion" at bounding box center [494, 377] width 38 height 13
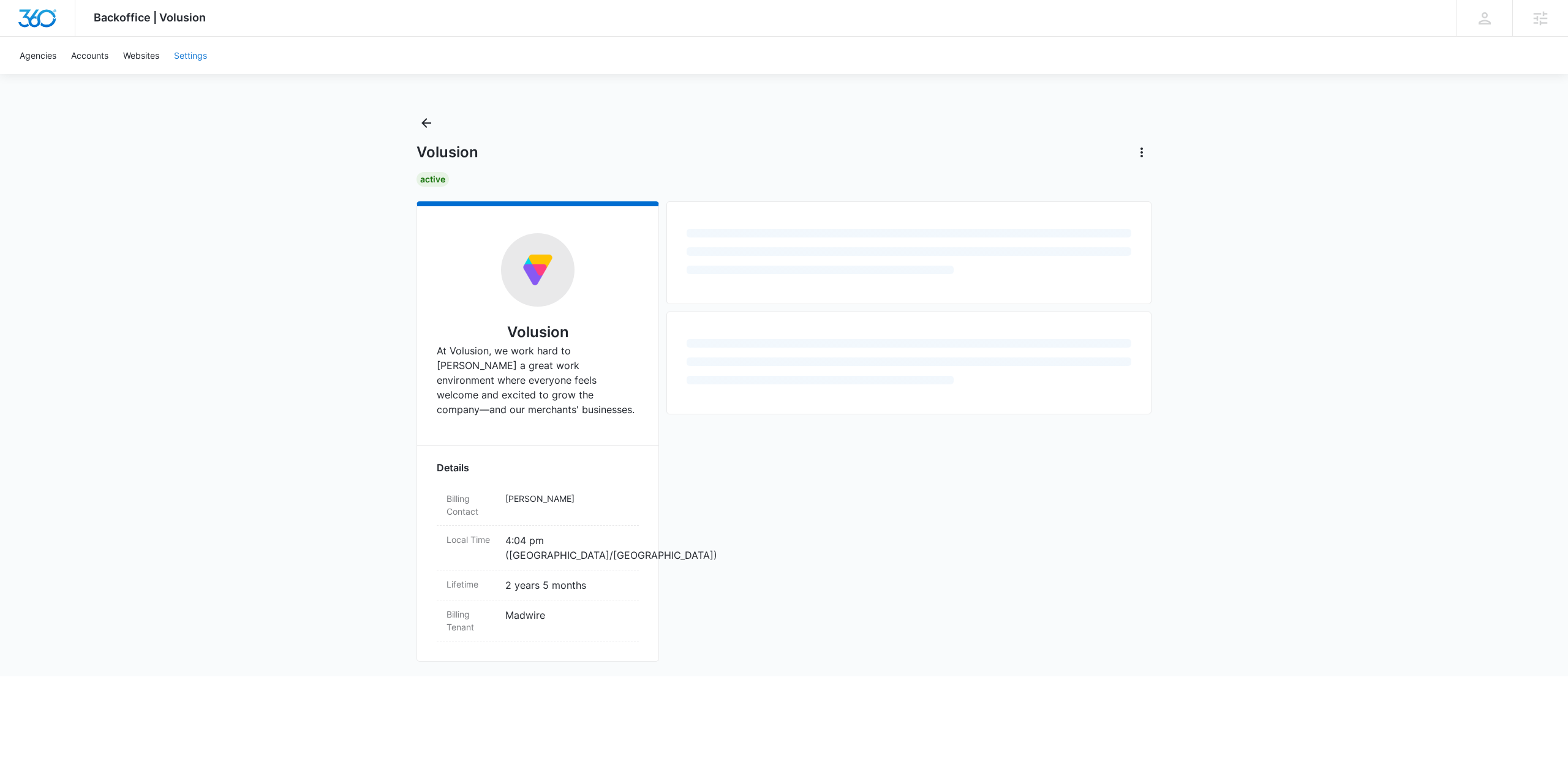
click at [194, 58] on link "Settings" at bounding box center [190, 55] width 48 height 37
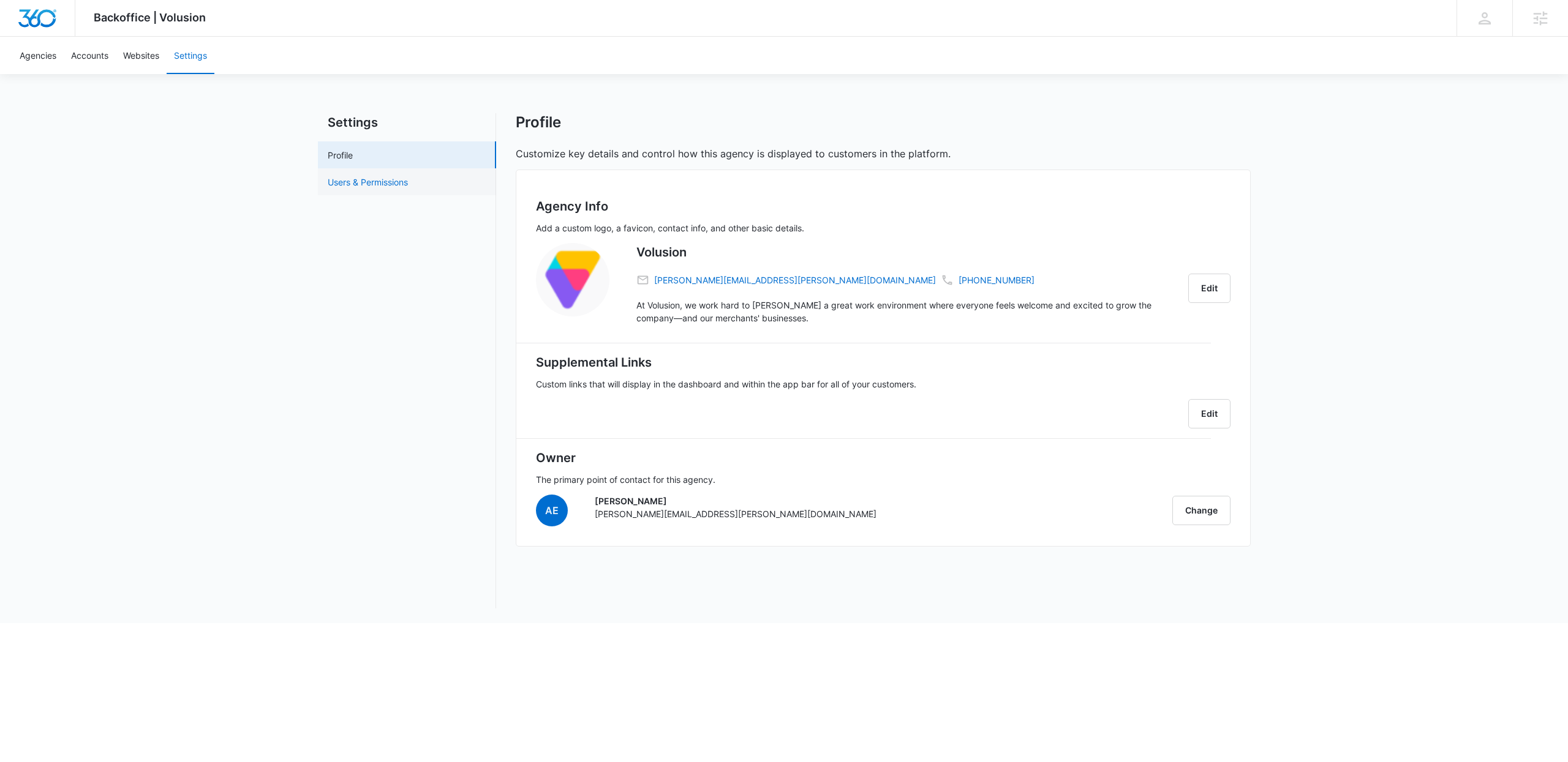
click at [392, 188] on link "Users & Permissions" at bounding box center [367, 181] width 80 height 13
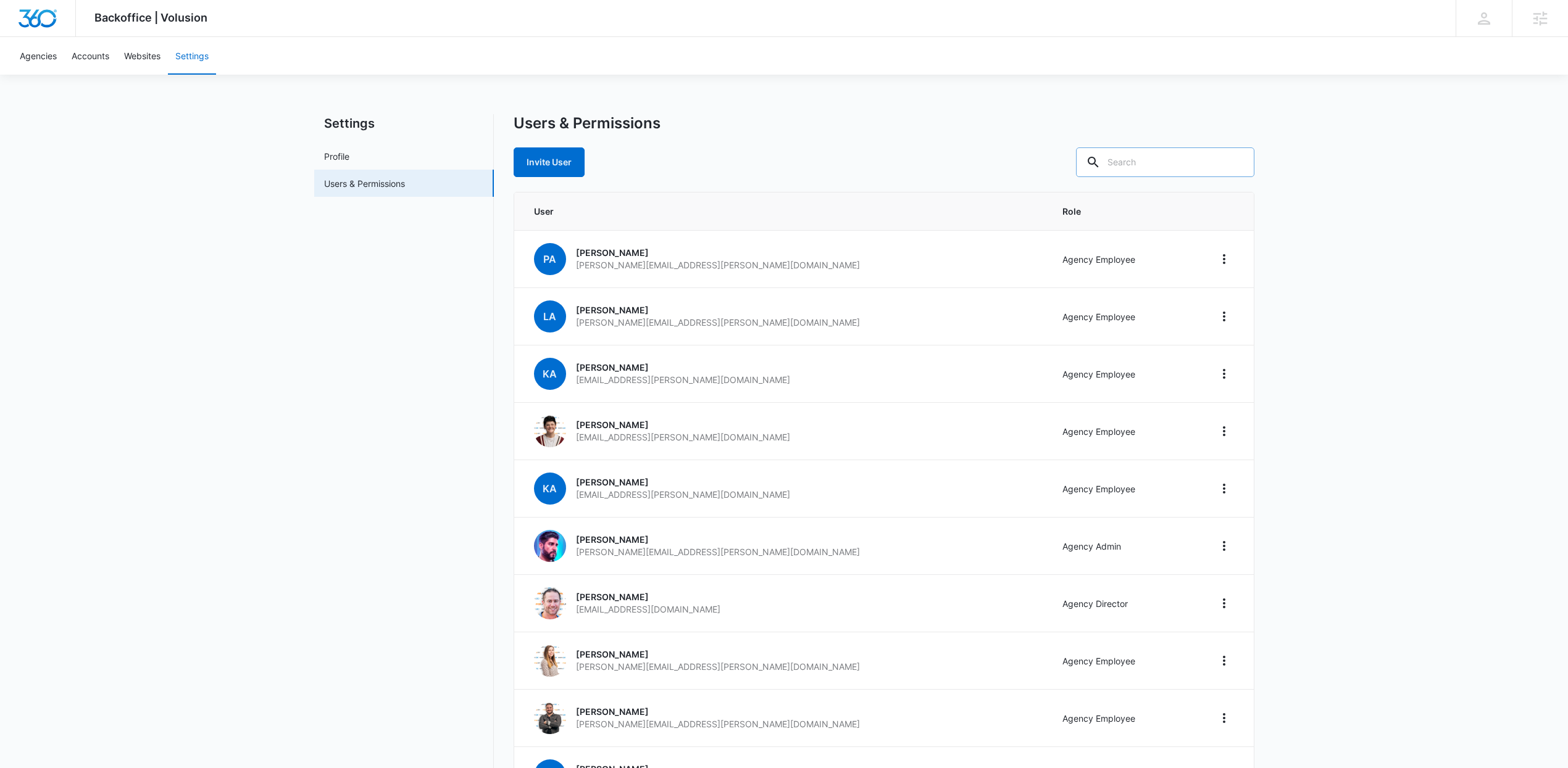
click at [1187, 167] on input "text" at bounding box center [1166, 163] width 178 height 30
type input "matthew holz"
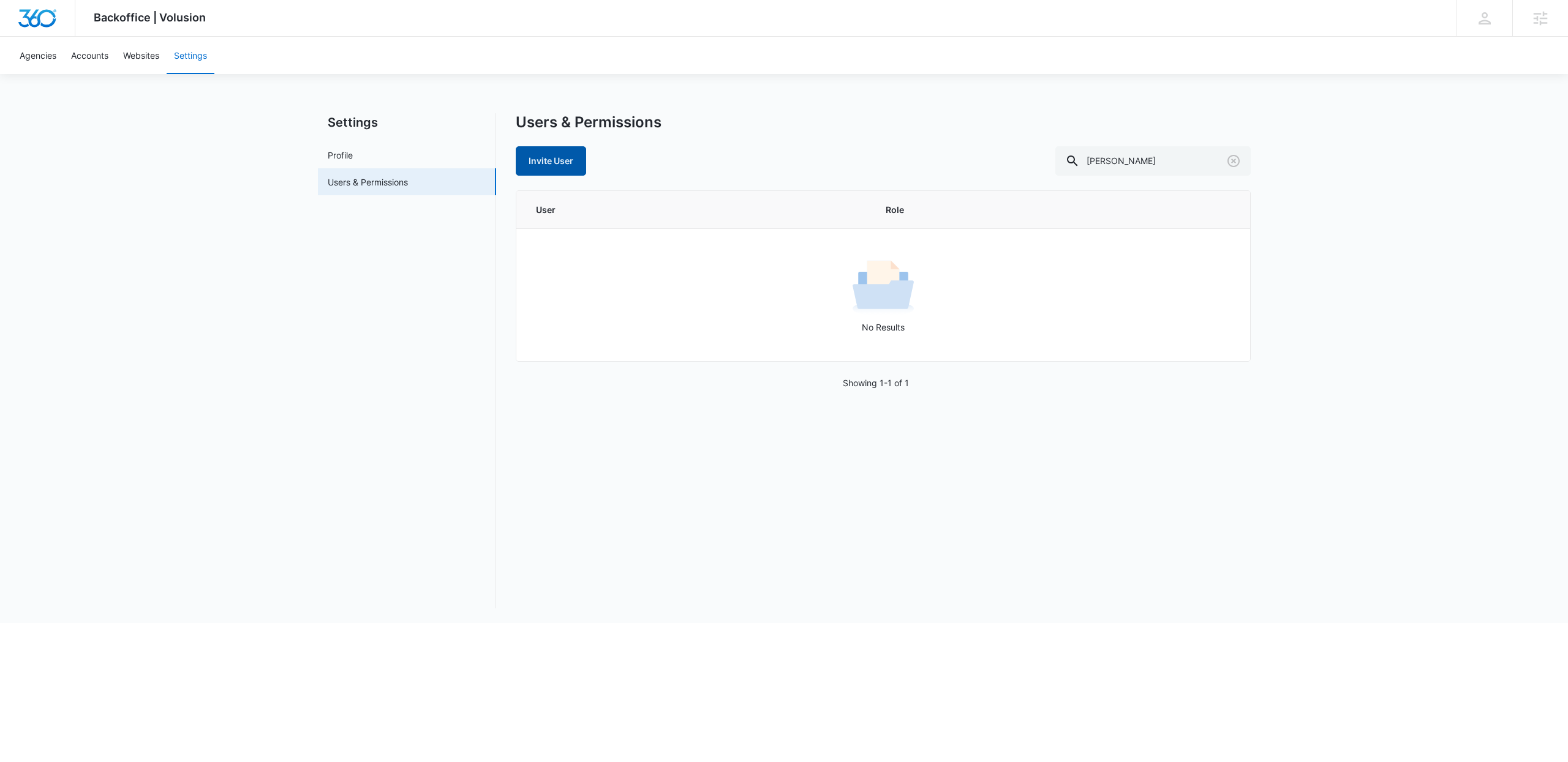
click at [576, 161] on link "Invite User" at bounding box center [550, 161] width 70 height 30
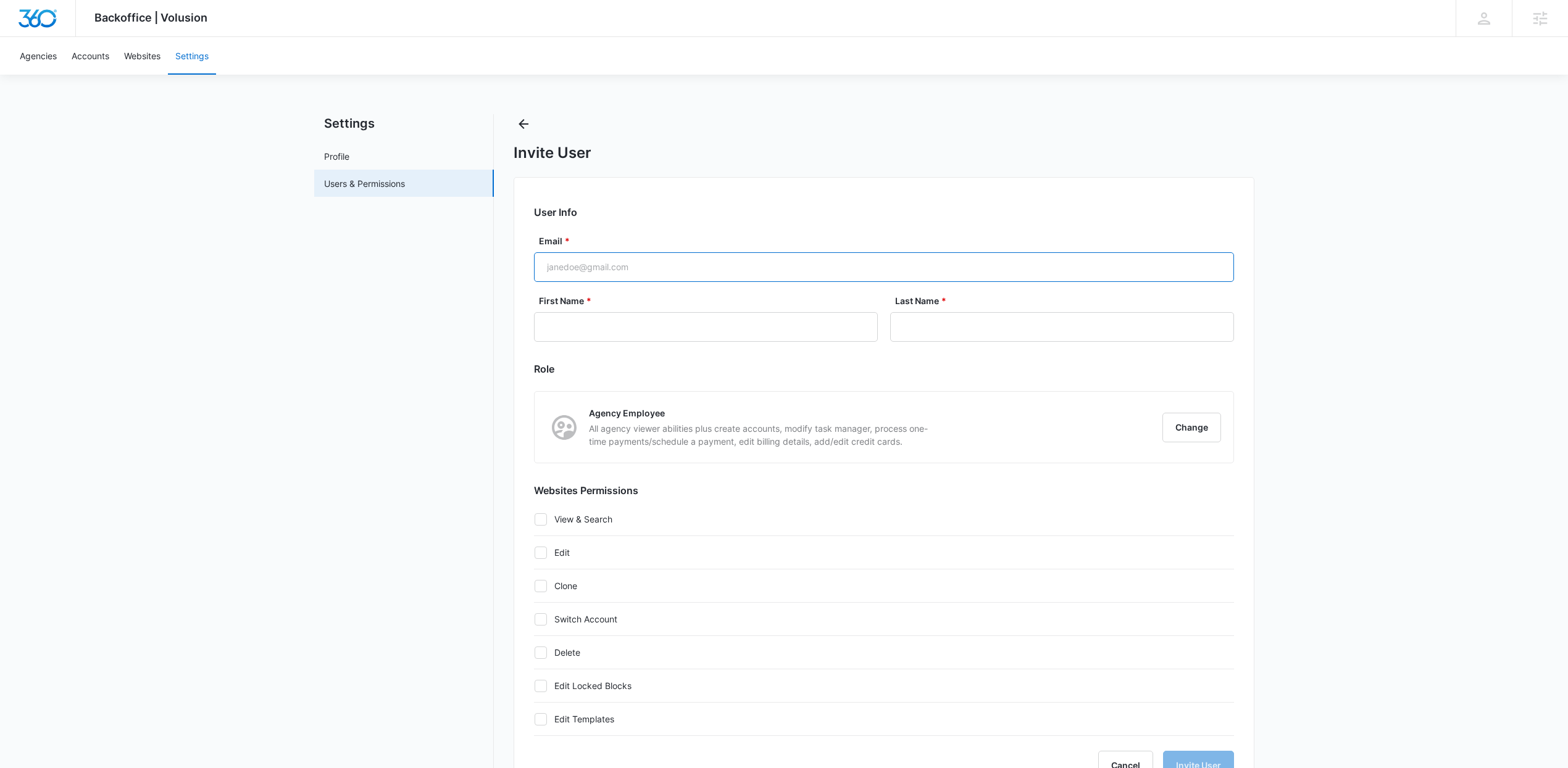
click at [732, 259] on input "Email *" at bounding box center [884, 268] width 700 height 30
checkbox input "true"
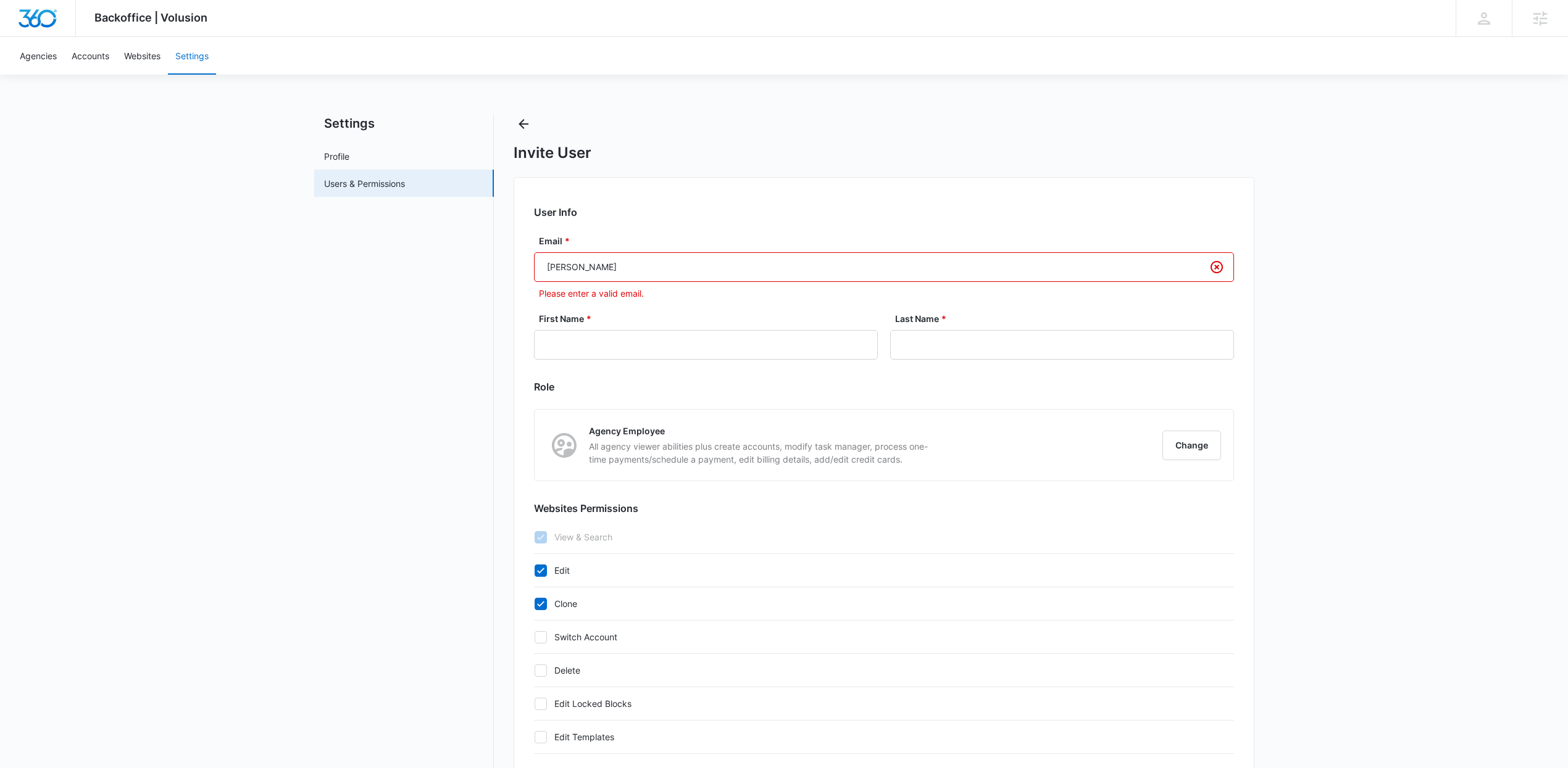
type input "matthew@marketing360.com"
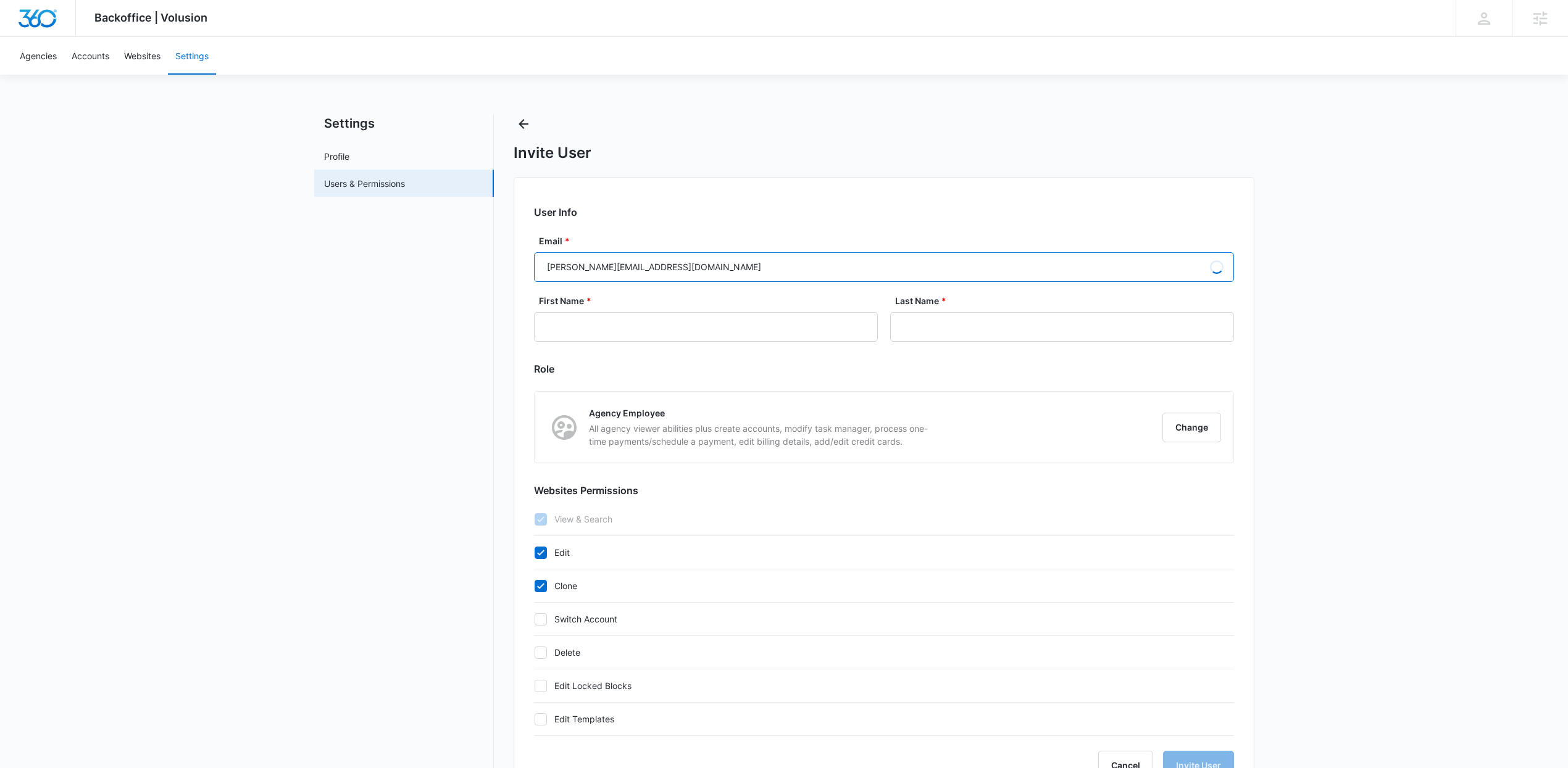
type input "Matthew"
type input "Holzapfel"
click at [1192, 429] on button "Change" at bounding box center [1192, 428] width 59 height 30
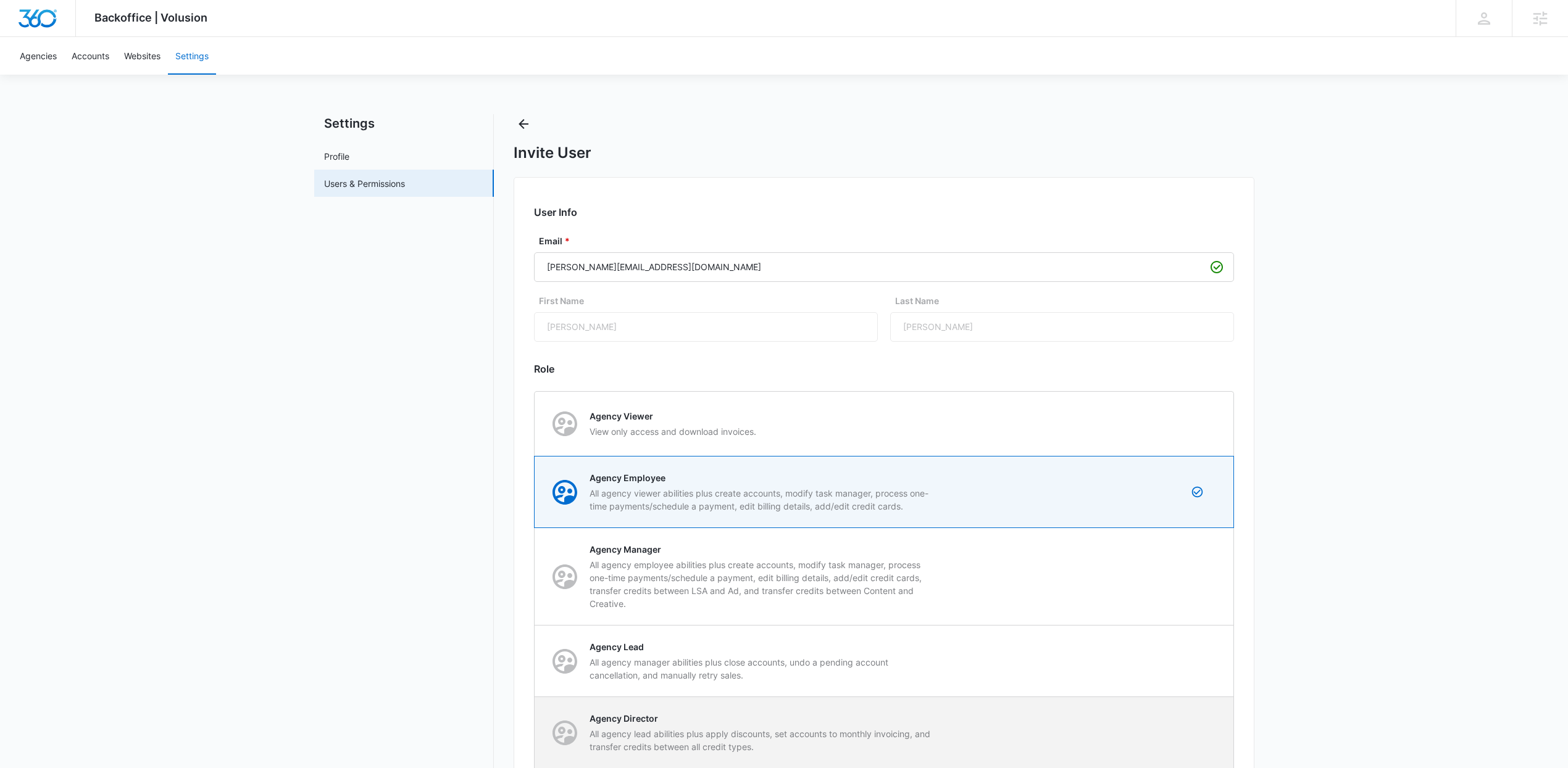
click at [690, 729] on p "All agency lead abilities plus apply discounts, set accounts to monthly invoici…" at bounding box center [763, 741] width 347 height 26
click at [536, 733] on input "Agency Director All agency lead abilities plus apply discounts, set accounts to…" at bounding box center [535, 733] width 1 height 1
radio input "false"
radio input "true"
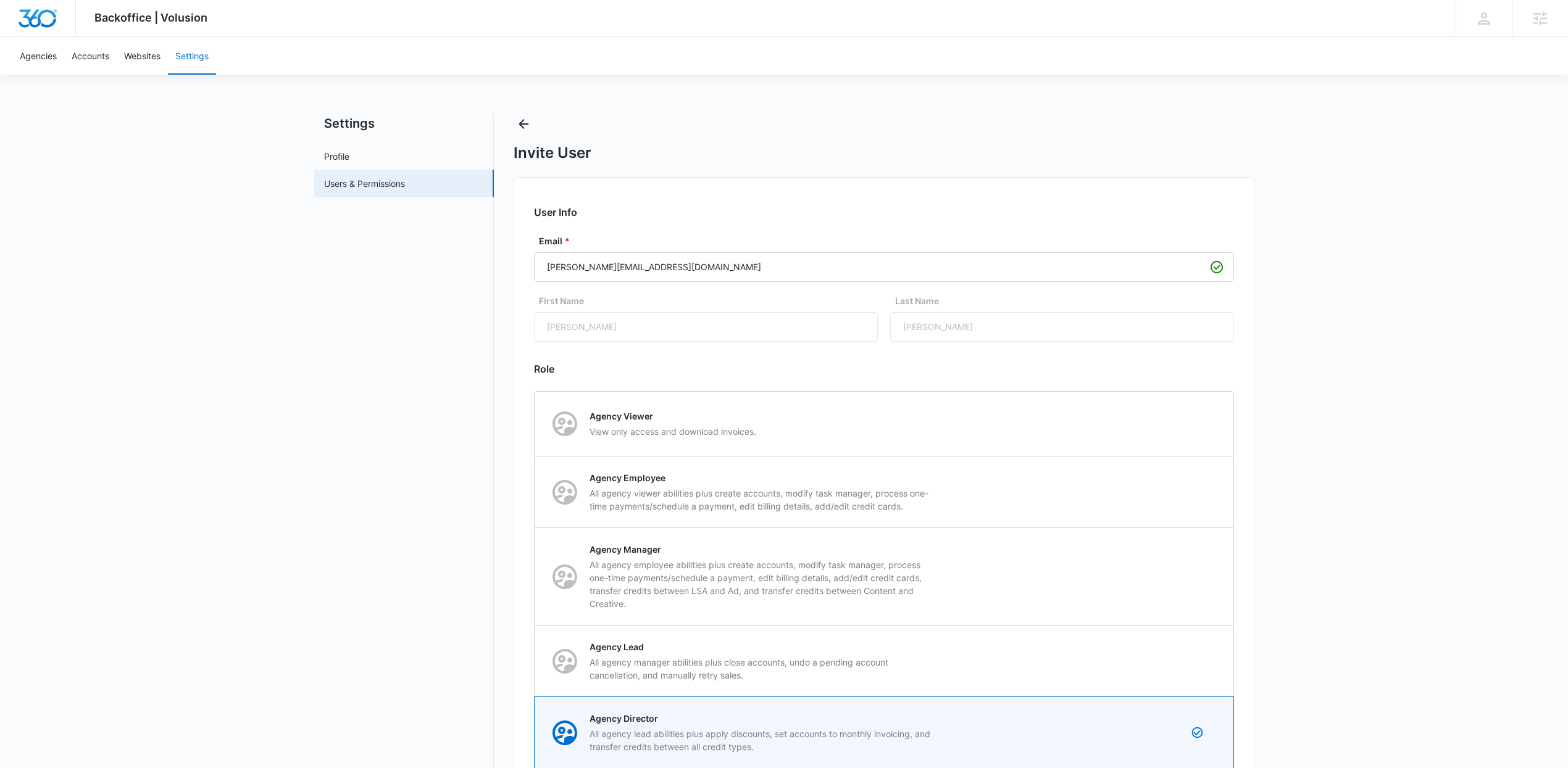
checkbox input "true"
click at [1361, 580] on div "Backoffice | Volusion Apps Settings AW Andrew Wilczek andy.wilczek@madwire.com …" at bounding box center [784, 609] width 1568 height 1218
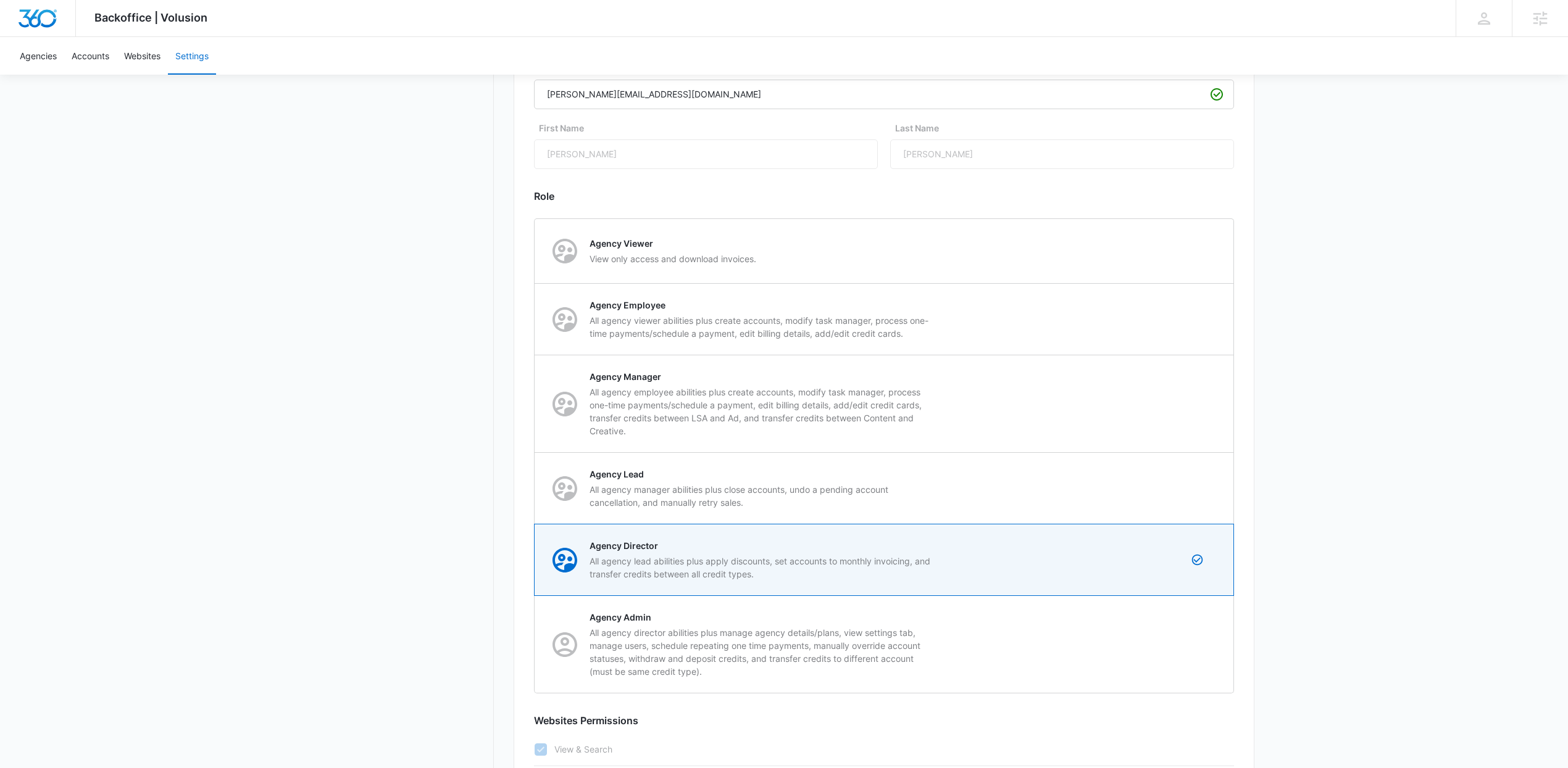
scroll to position [453, 0]
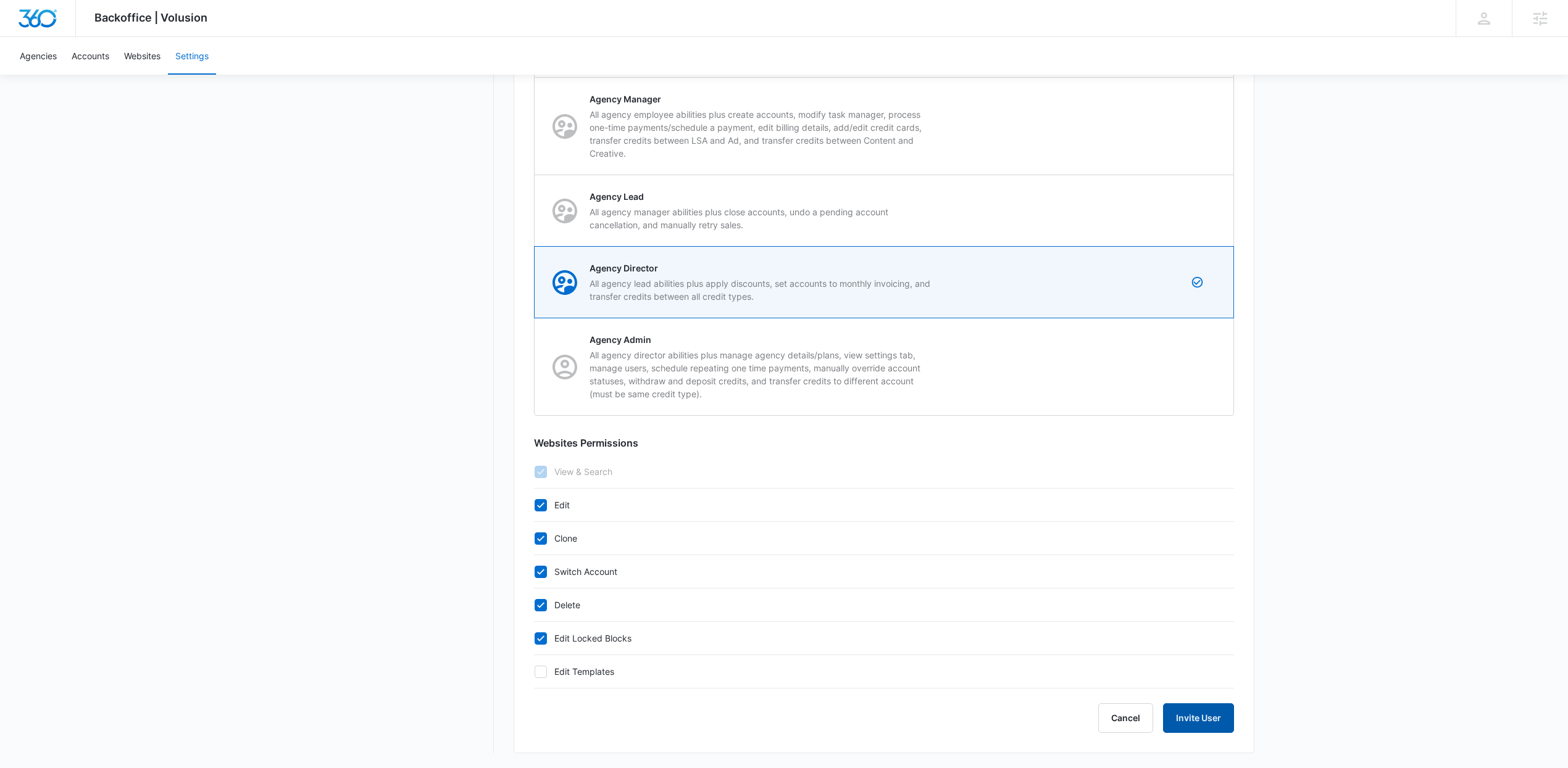
click at [1198, 723] on button "Invite User" at bounding box center [1198, 718] width 71 height 30
